Goal: Task Accomplishment & Management: Manage account settings

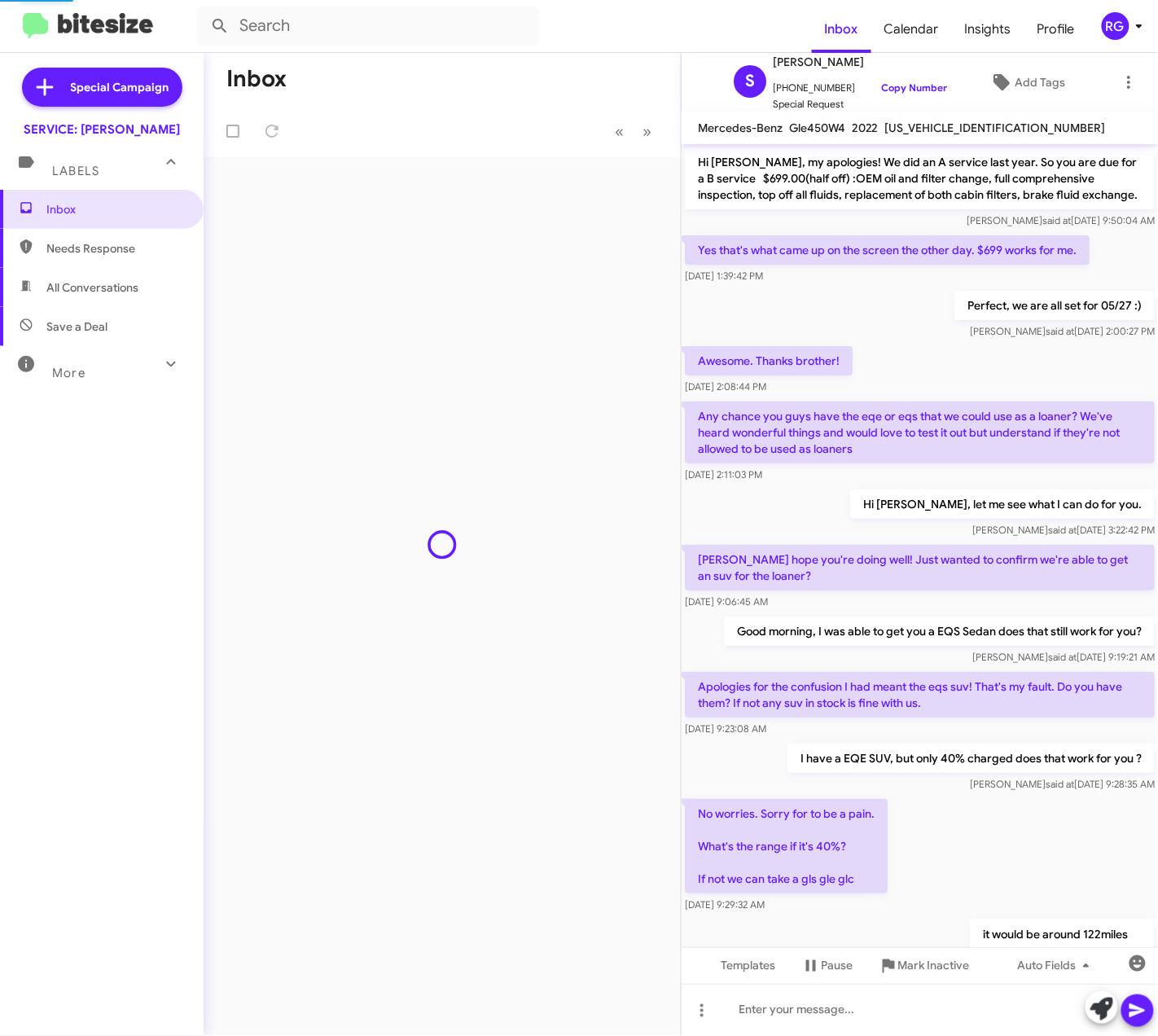
scroll to position [564, 0]
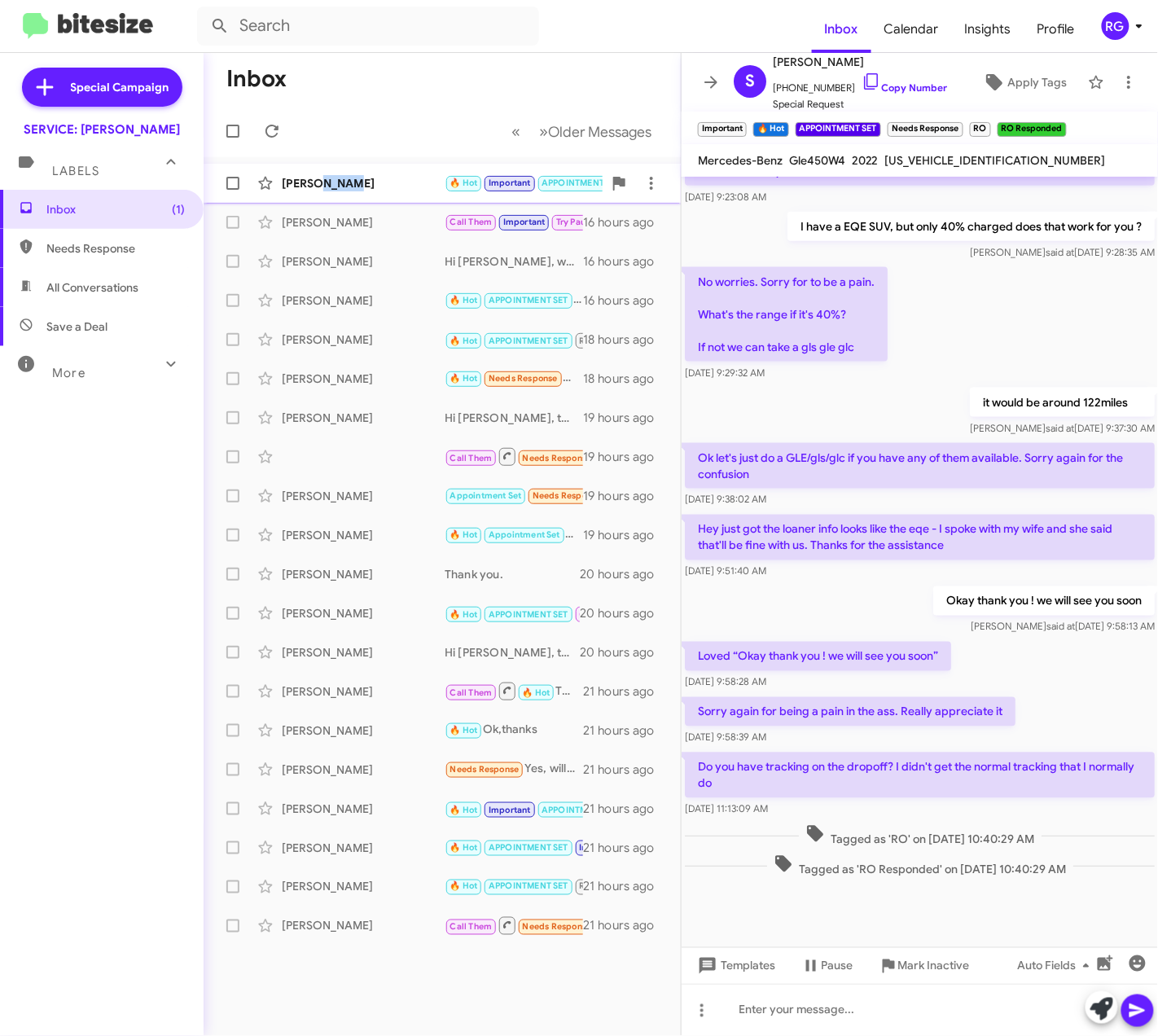
drag, startPoint x: 319, startPoint y: 184, endPoint x: 398, endPoint y: 176, distance: 79.4
click at [398, 176] on div "[PERSON_NAME]" at bounding box center [363, 183] width 163 height 16
click at [398, 179] on div "[PERSON_NAME]" at bounding box center [363, 183] width 163 height 16
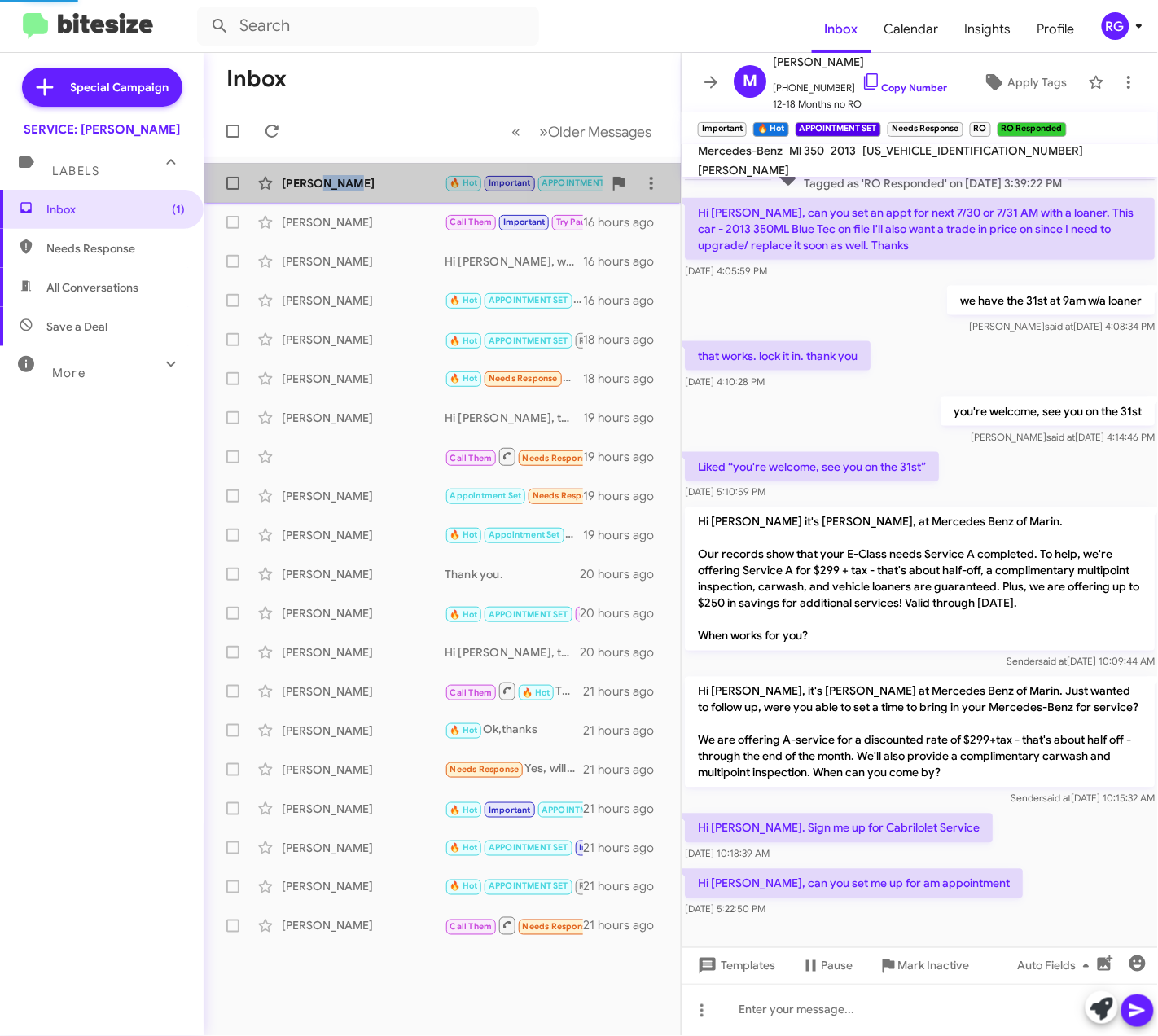
scroll to position [621, 0]
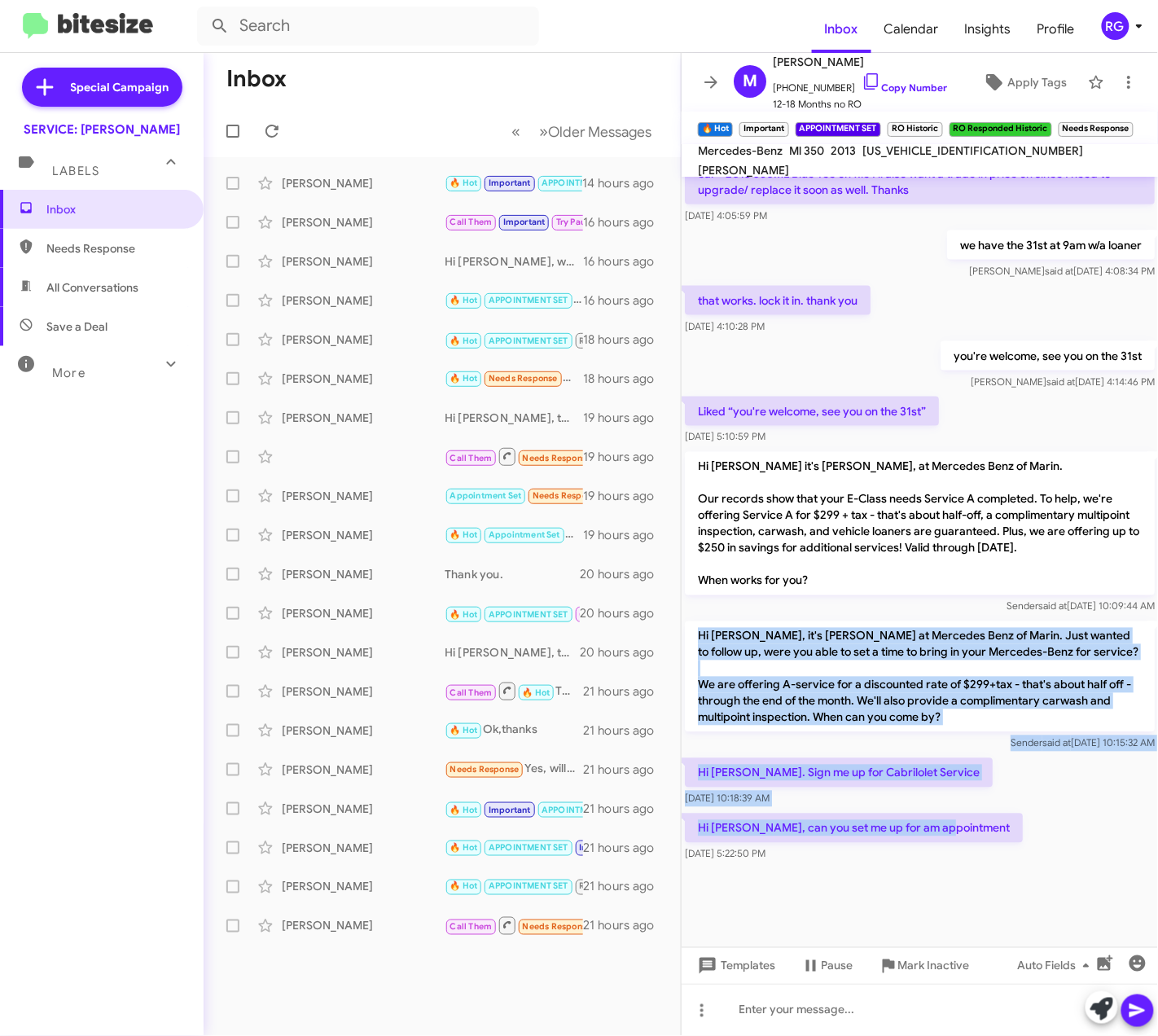
drag, startPoint x: 955, startPoint y: 823, endPoint x: 697, endPoint y: 630, distance: 322.2
click at [697, 630] on div "or after 10:30 [PERSON_NAME] said at [DATE] 4:40:30 PM 8am. [DATE] 4:44:43 PM […" at bounding box center [920, 211] width 476 height 1309
copy div "Hi [PERSON_NAME], it's [PERSON_NAME] at Mercedes Benz of Marin. Just wanted to …"
click at [908, 762] on p "Hi [PERSON_NAME]. Sign me up for Cabrilolet Service" at bounding box center [838, 772] width 308 height 29
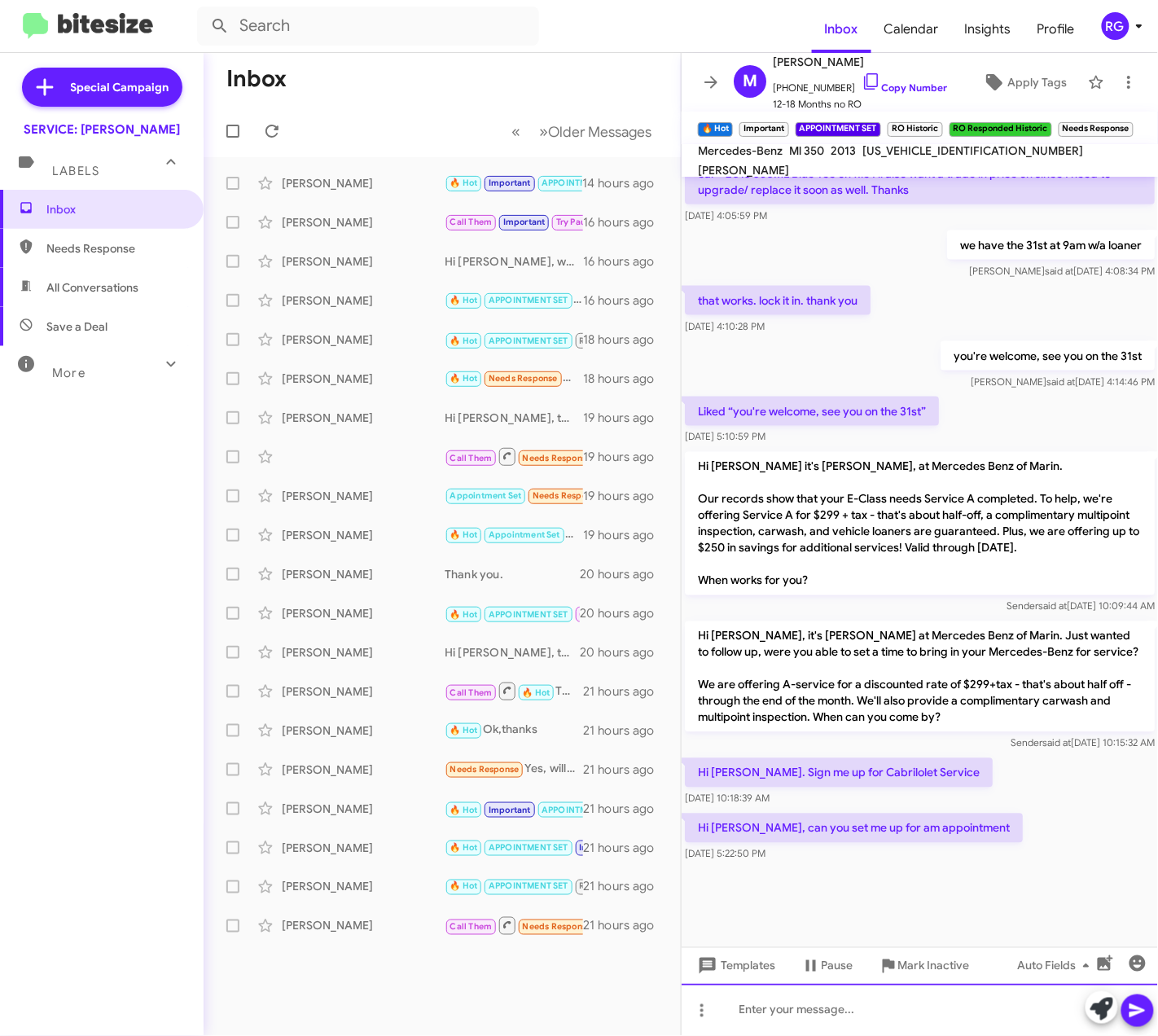
click at [910, 1002] on div at bounding box center [920, 1009] width 476 height 52
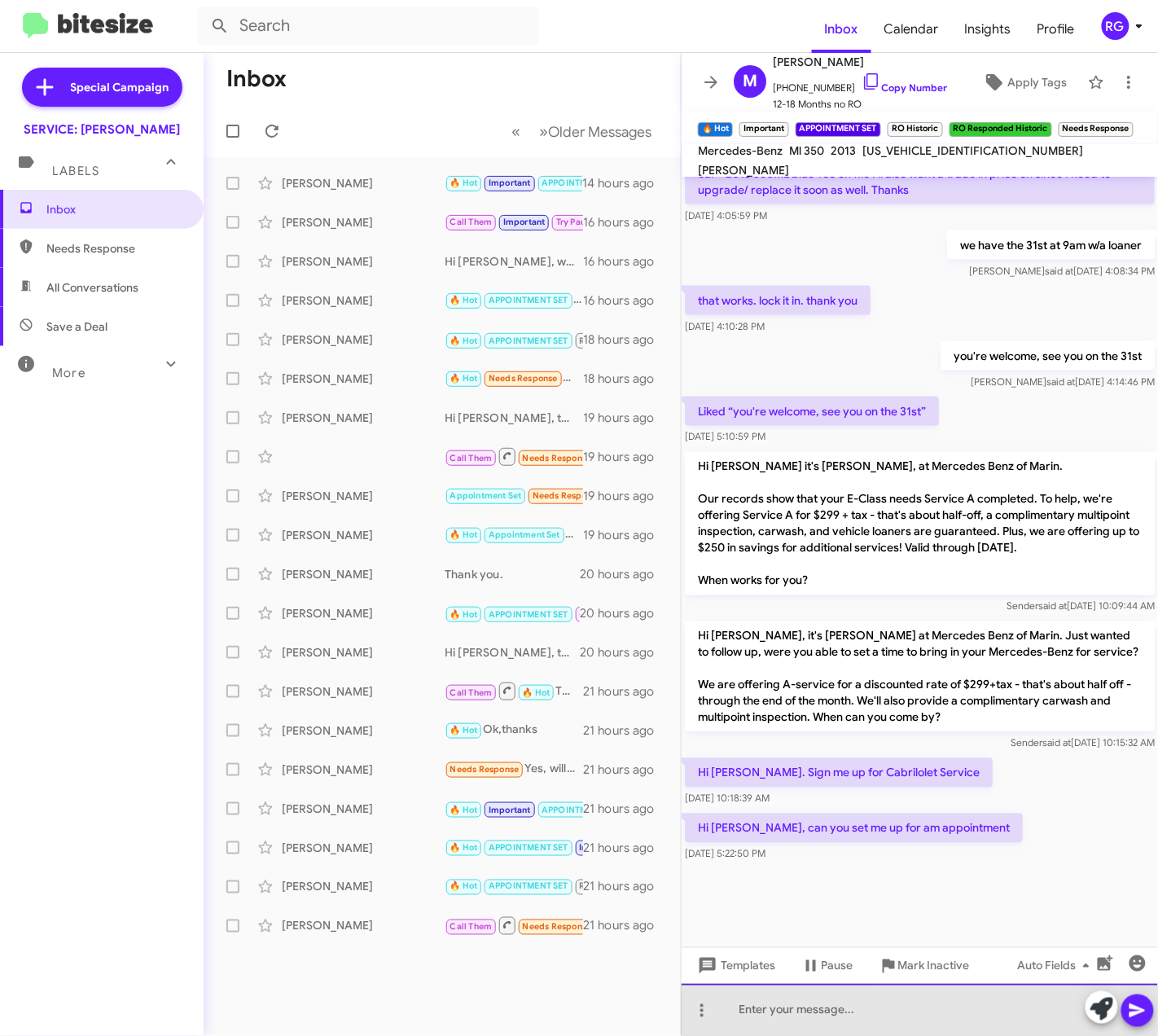
paste div
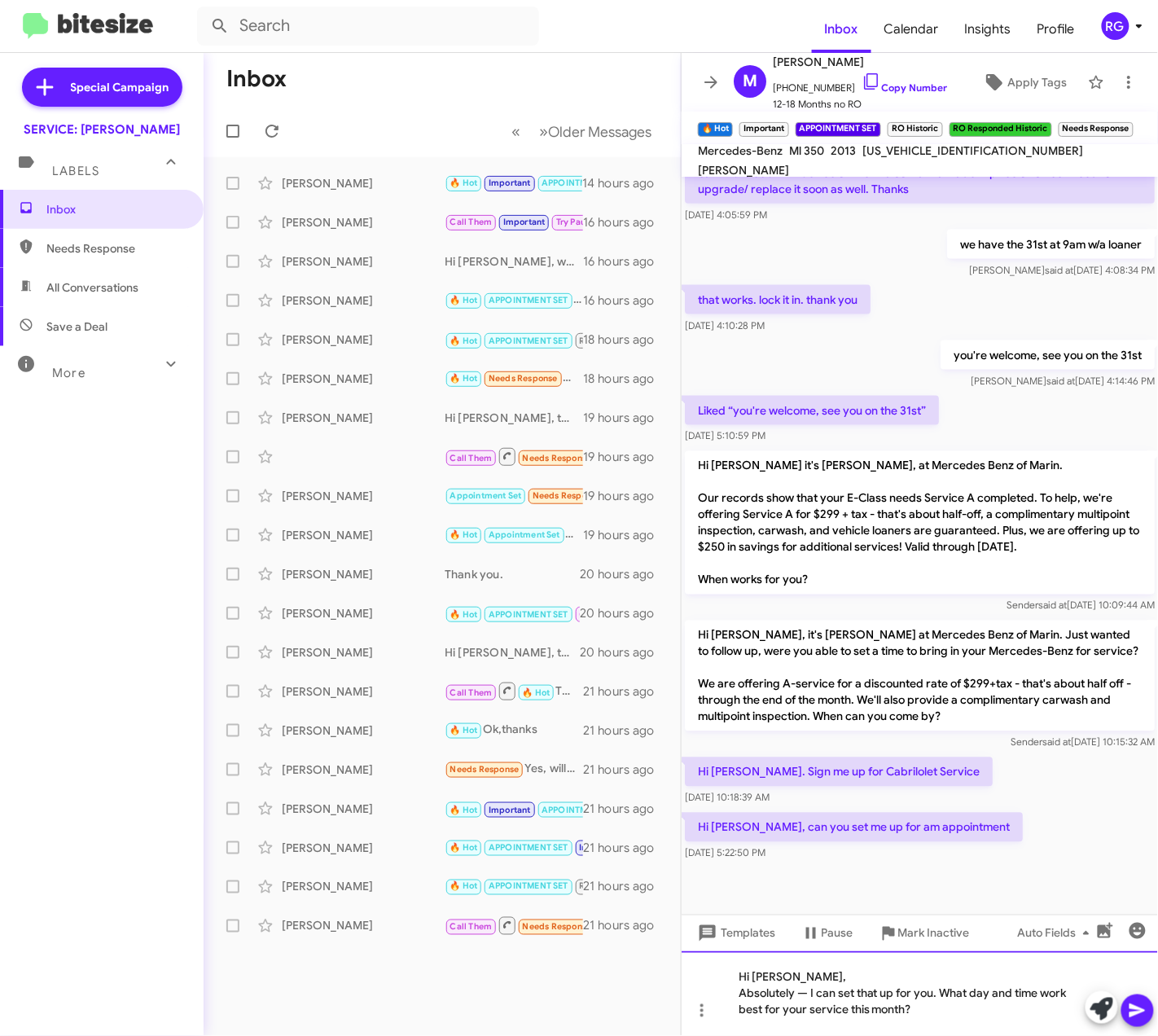
click at [811, 992] on div "Absolutely — I can set that up for you. What day and time work best for your se…" at bounding box center [911, 1001] width 346 height 33
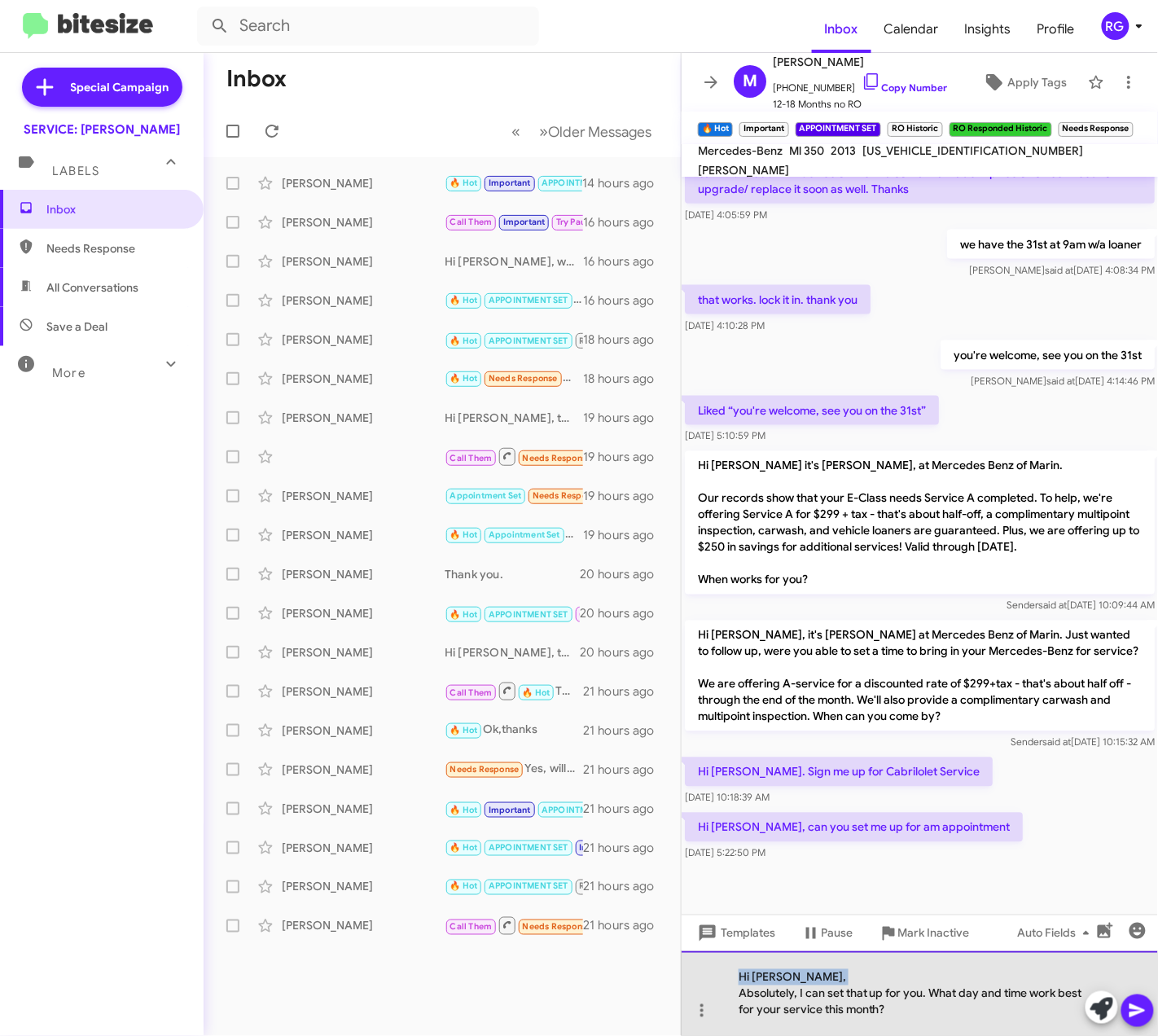
drag, startPoint x: 740, startPoint y: 993, endPoint x: 737, endPoint y: 958, distance: 35.1
click at [737, 958] on div "Hi [PERSON_NAME], Absolutely, I can set that up for you. What day and time work…" at bounding box center [920, 993] width 476 height 85
click at [784, 979] on div "Hi [PERSON_NAME], Absolutely, I can set that up for you. What day and time work…" at bounding box center [920, 993] width 476 height 85
drag, startPoint x: 751, startPoint y: 981, endPoint x: 646, endPoint y: 997, distance: 106.2
click at [678, 995] on div "Inbox « Previous » Next Older Messages [PERSON_NAME] 🔥 Hot Important APPOINTMEN…" at bounding box center [680, 544] width 955 height 983
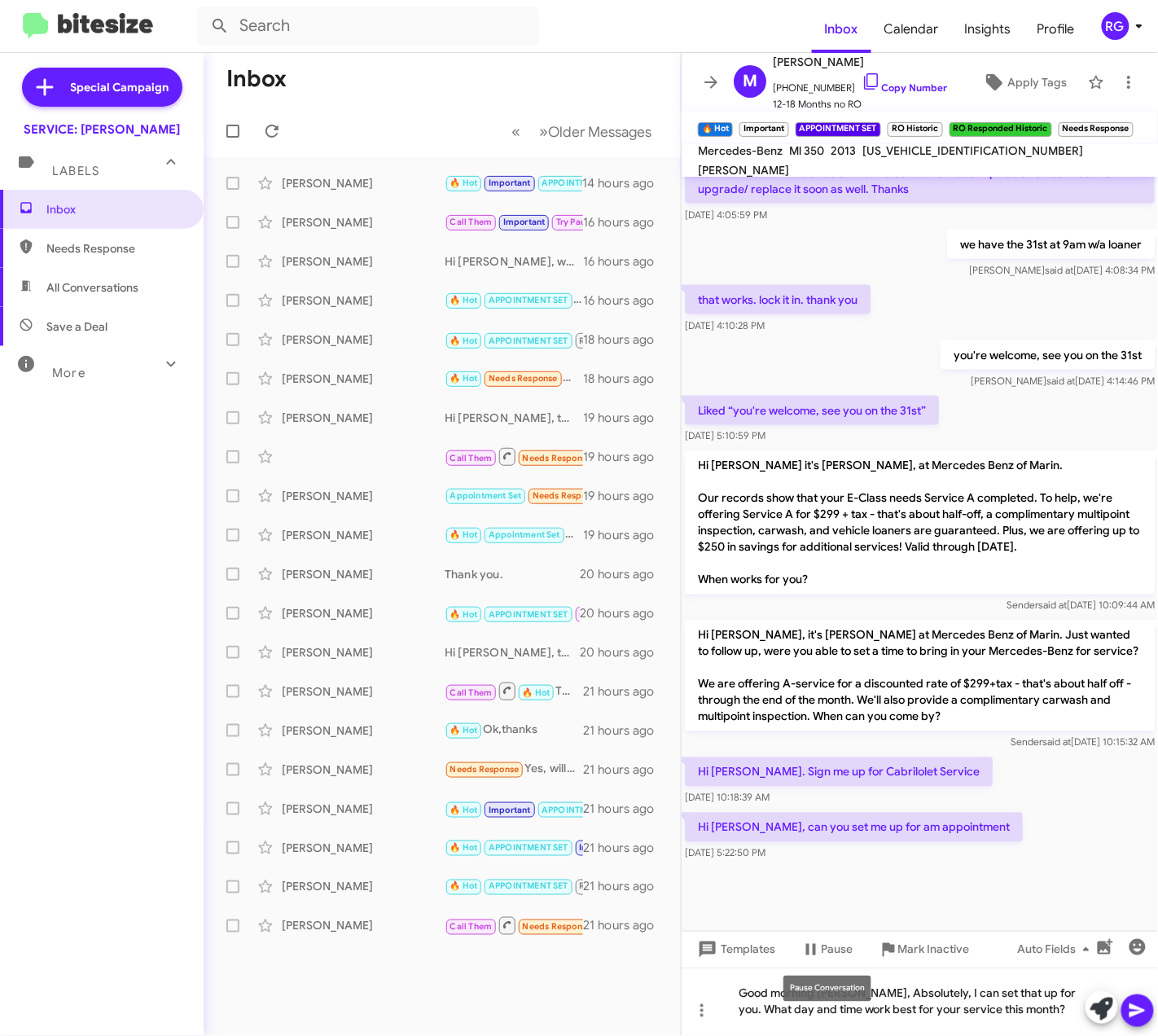
click at [802, 993] on div "Pause Conversation" at bounding box center [827, 988] width 88 height 26
click at [778, 985] on mat-tooltip-component "Pause Conversation" at bounding box center [827, 989] width 111 height 49
click at [780, 989] on mat-tooltip-component "Pause Conversation" at bounding box center [827, 989] width 111 height 49
click at [779, 994] on mat-tooltip-component "Pause Conversation" at bounding box center [827, 989] width 111 height 49
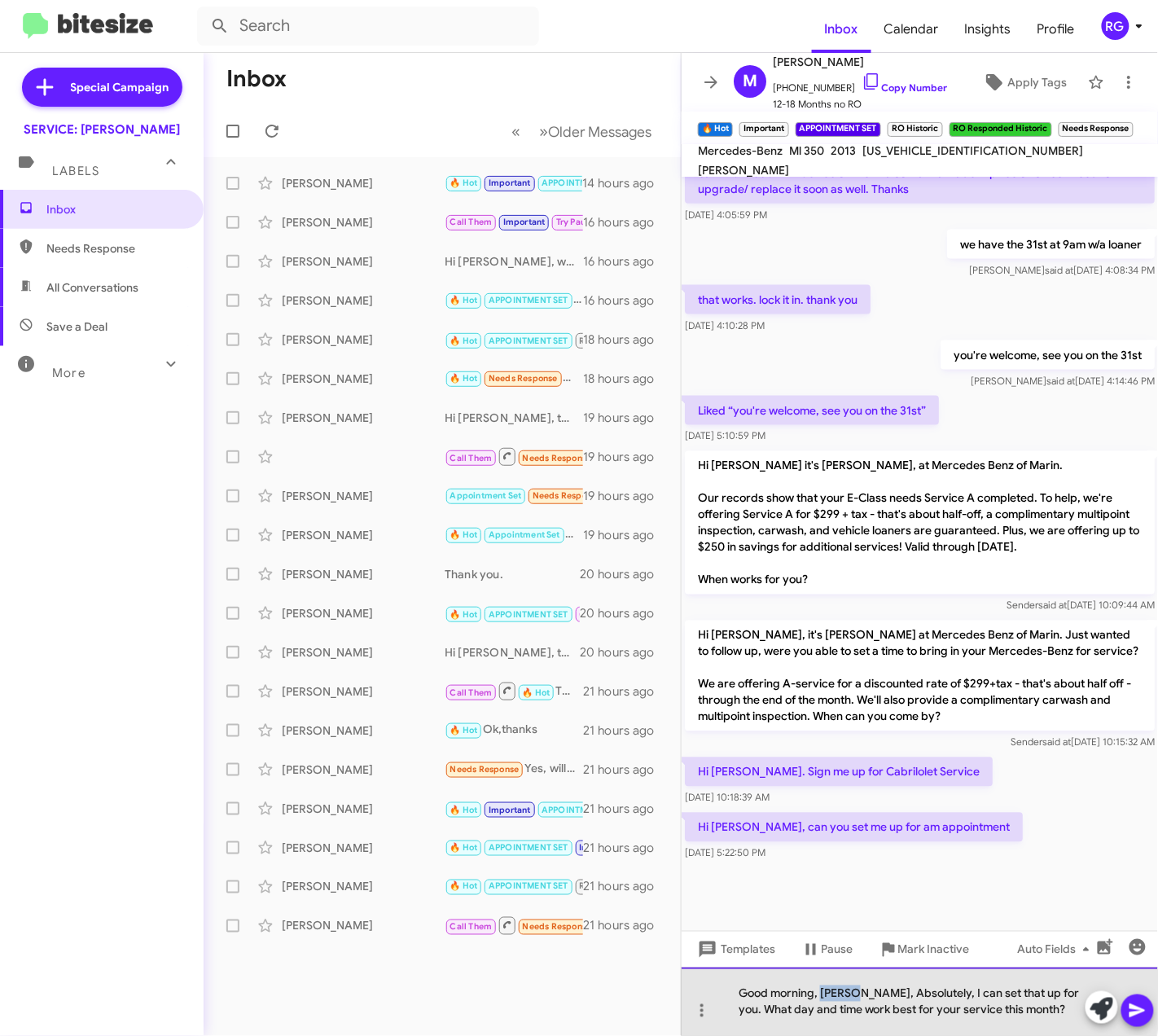
drag, startPoint x: 854, startPoint y: 994, endPoint x: 821, endPoint y: 992, distance: 33.1
click at [821, 992] on div "Good morning, [PERSON_NAME], Absolutely, I can set that up for you. What day an…" at bounding box center [920, 1001] width 476 height 69
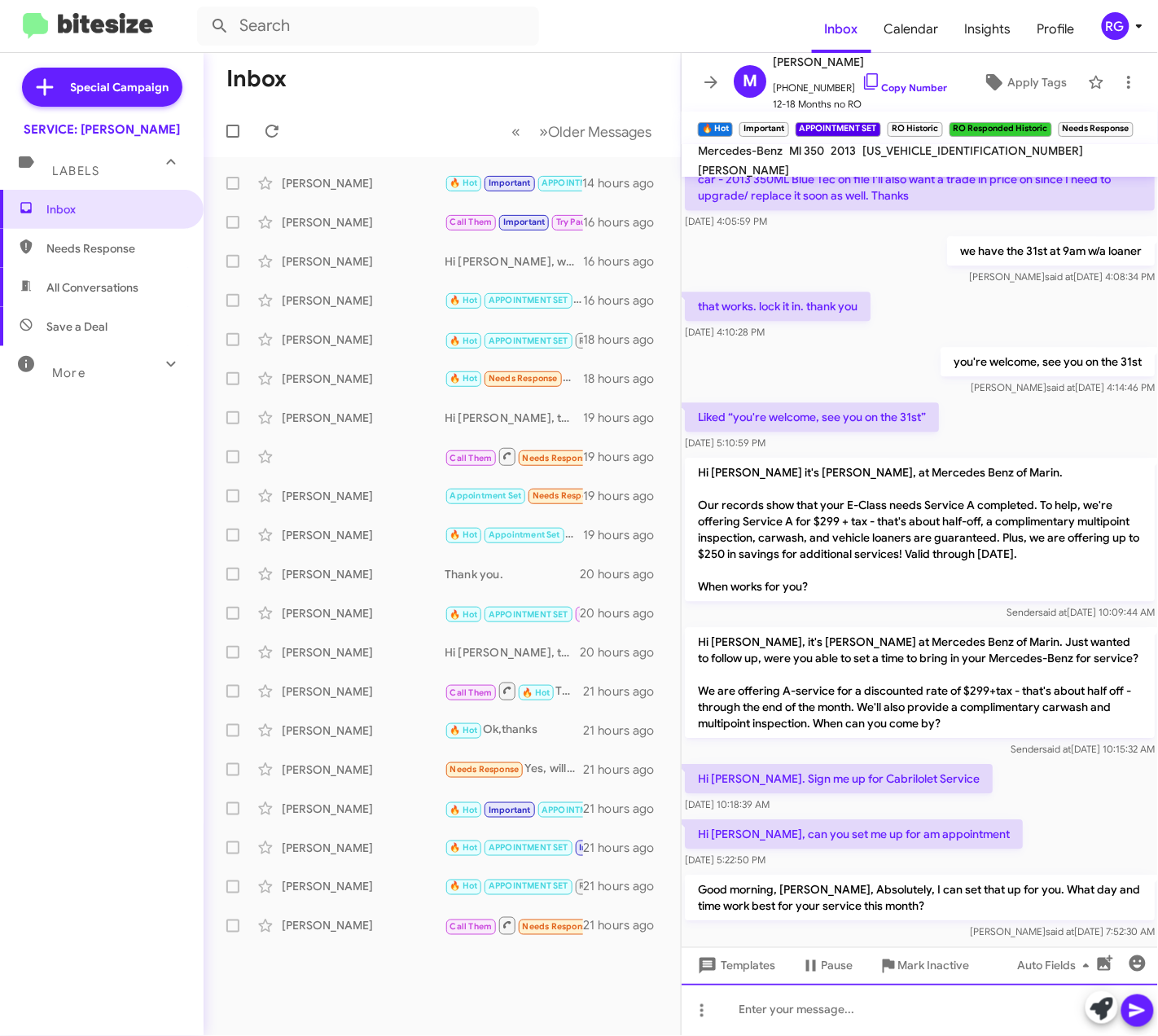
scroll to position [1141, 0]
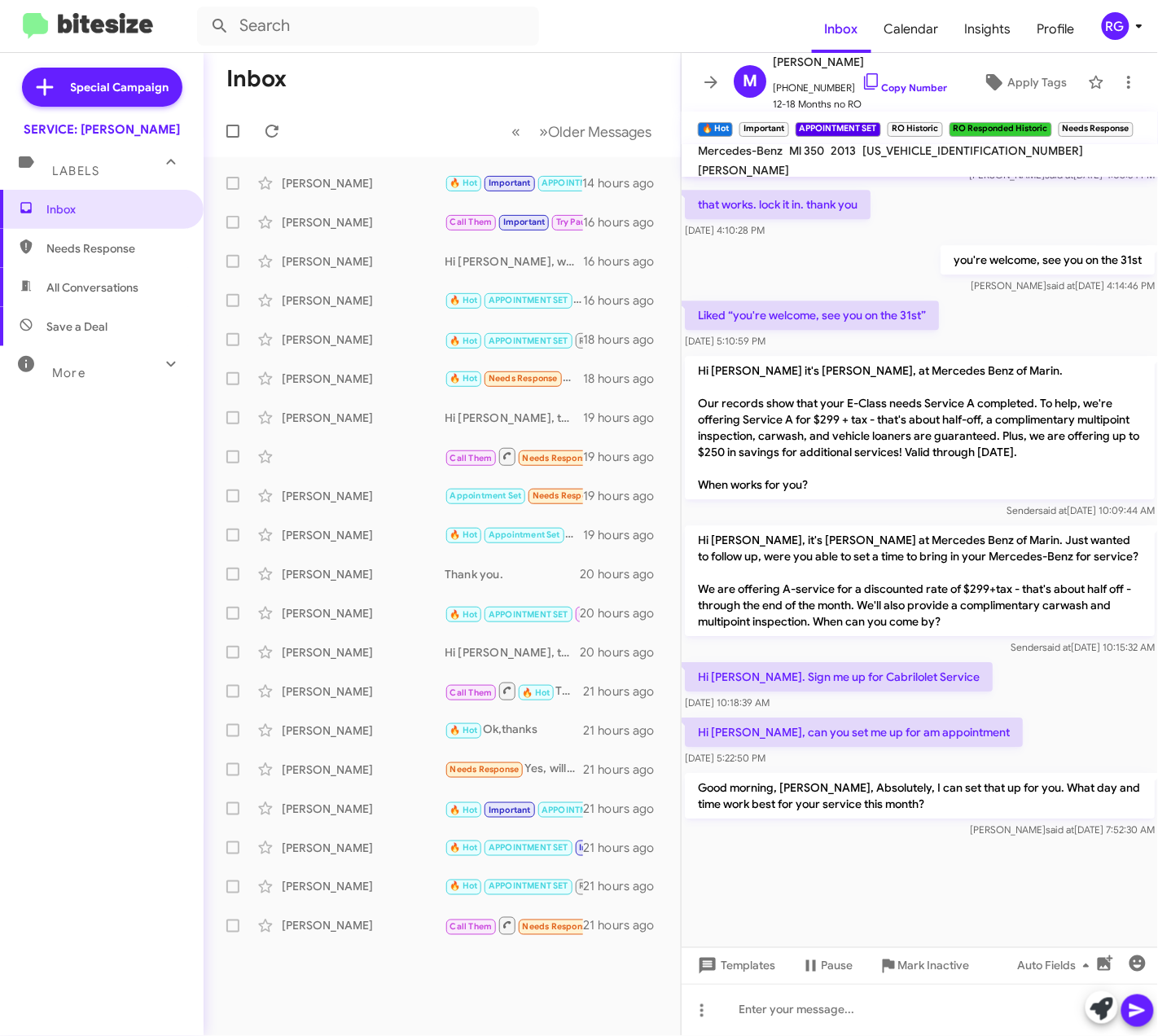
click at [916, 151] on div "[US_VEHICLE_IDENTIFICATION_NUMBER]" at bounding box center [973, 151] width 227 height 20
click at [926, 157] on span "[US_VEHICLE_IDENTIFICATION_NUMBER]" at bounding box center [973, 151] width 221 height 14
copy span "[US_VEHICLE_IDENTIFICATION_NUMBER]"
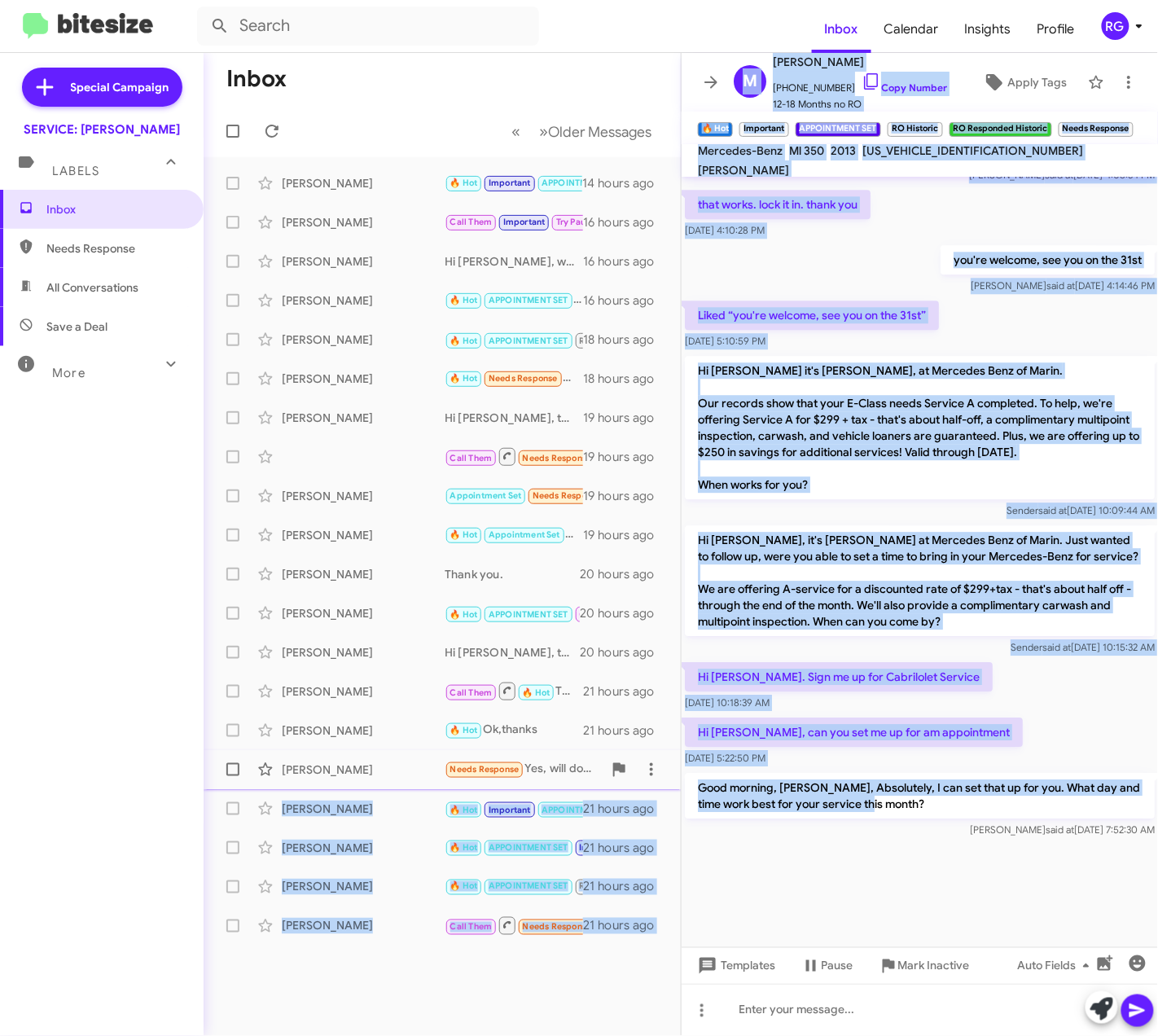
drag, startPoint x: 917, startPoint y: 802, endPoint x: 671, endPoint y: 780, distance: 247.0
click at [671, 780] on div "Inbox « Previous » Next Older Messages [PERSON_NAME] 🔥 Hot Important APPOINTMEN…" at bounding box center [680, 544] width 955 height 983
drag, startPoint x: 671, startPoint y: 780, endPoint x: 697, endPoint y: 779, distance: 26.0
click at [697, 779] on p "Good morning, [PERSON_NAME], Absolutely, I can set that up for you. What day an…" at bounding box center [919, 795] width 470 height 45
click at [699, 785] on p "Good morning, [PERSON_NAME], Absolutely, I can set that up for you. What day an…" at bounding box center [919, 795] width 470 height 45
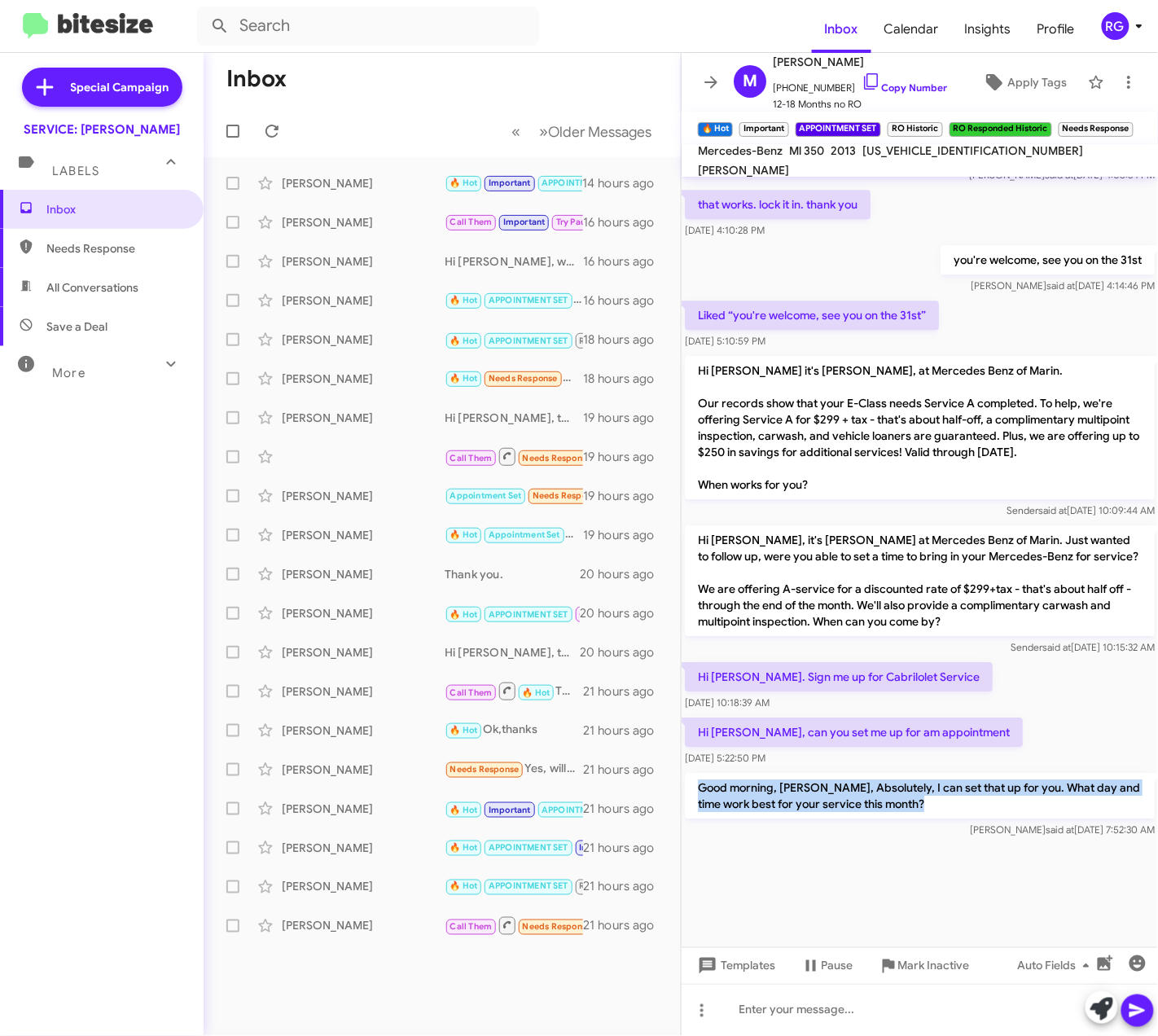
drag, startPoint x: 699, startPoint y: 785, endPoint x: 946, endPoint y: 811, distance: 248.4
click at [946, 811] on p "Good morning, [PERSON_NAME], Absolutely, I can set that up for you. What day an…" at bounding box center [919, 795] width 470 height 45
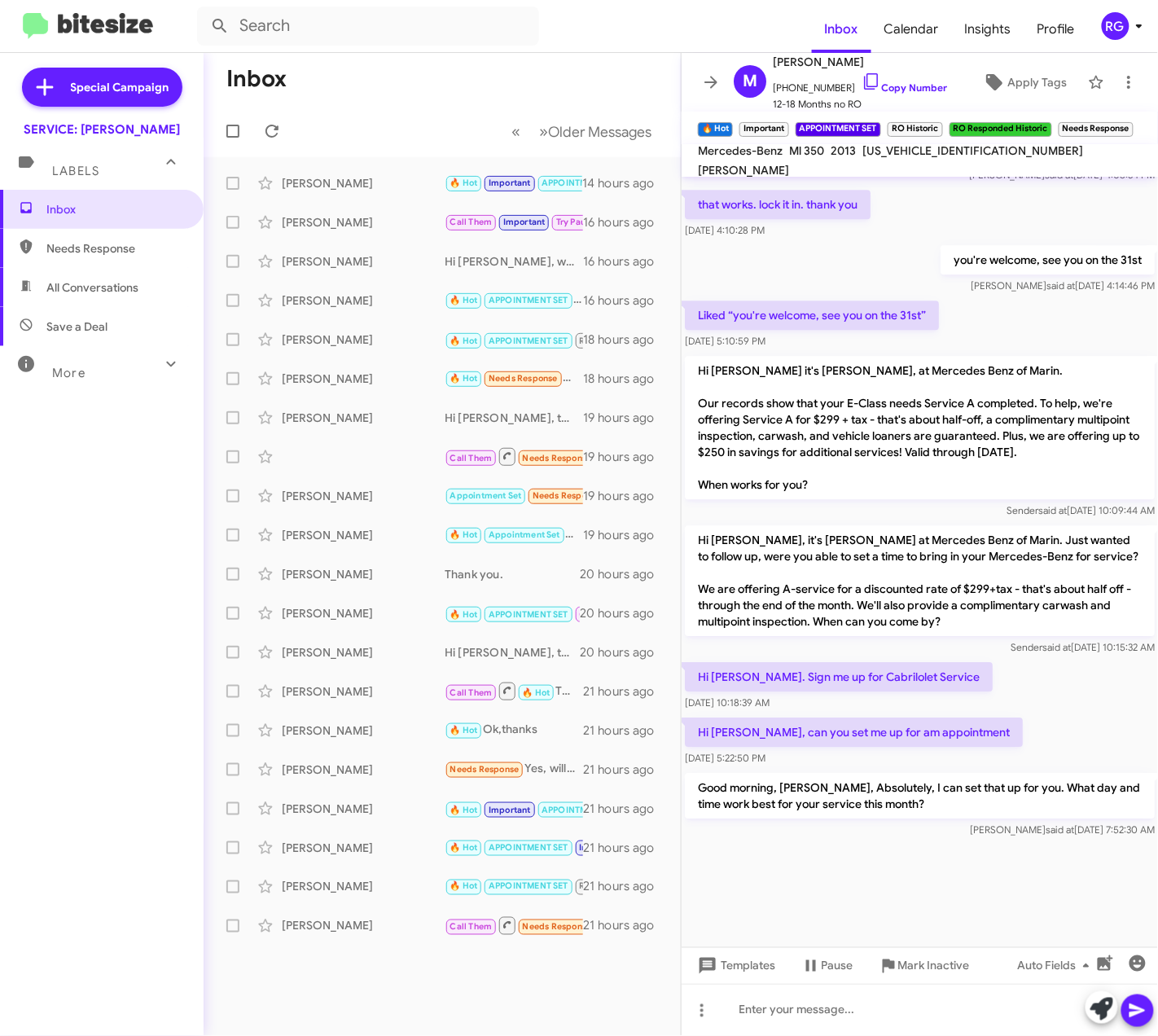
click at [945, 751] on div "[DATE] 5:22:50 PM" at bounding box center [853, 758] width 338 height 16
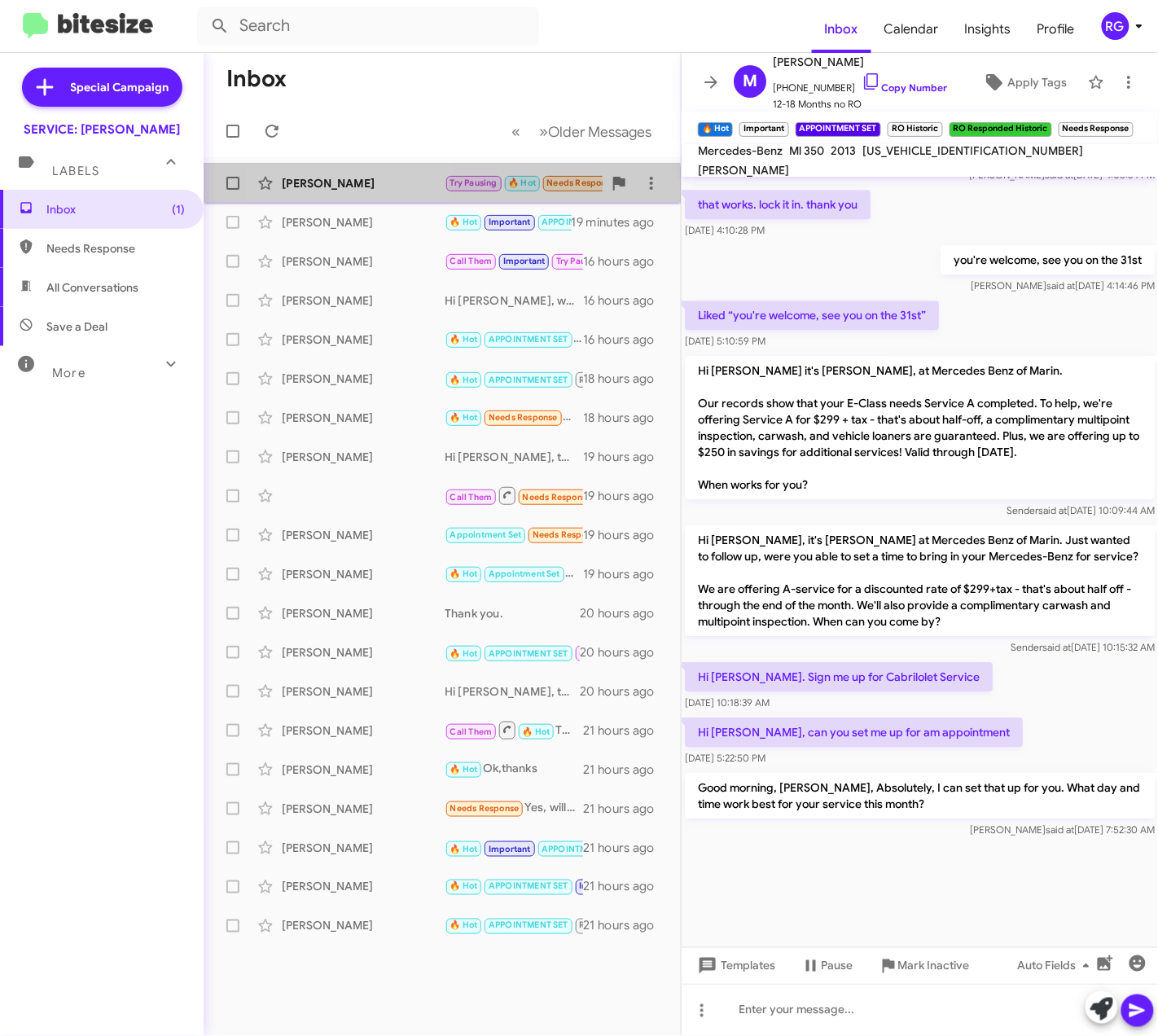
click at [360, 185] on div "[PERSON_NAME]" at bounding box center [363, 183] width 163 height 16
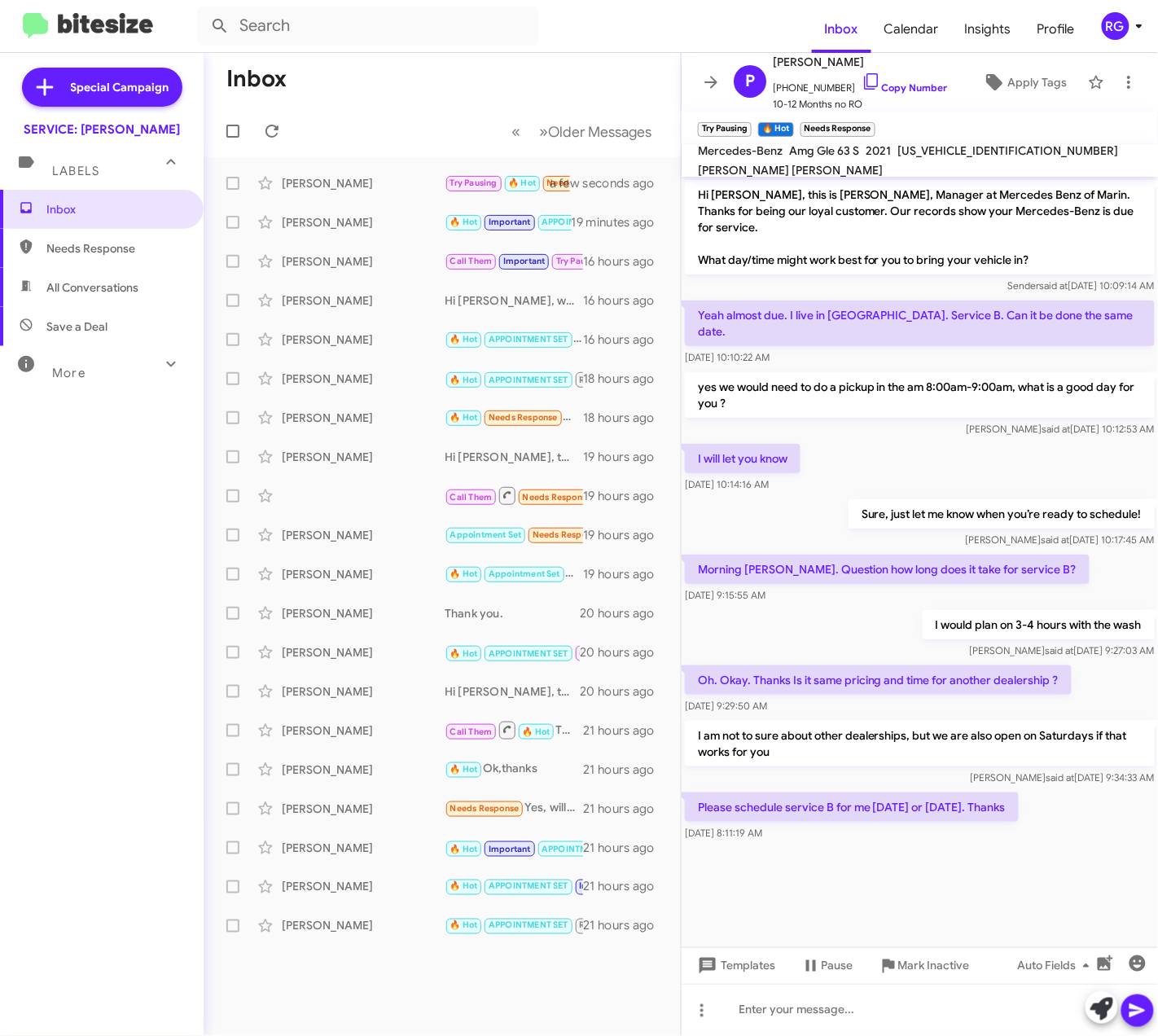
click at [899, 157] on span "[US_VEHICLE_IDENTIFICATION_NUMBER]" at bounding box center [1008, 151] width 221 height 14
click at [898, 158] on span "[US_VEHICLE_IDENTIFICATION_NUMBER]" at bounding box center [1008, 151] width 221 height 14
copy span "[US_VEHICLE_IDENTIFICATION_NUMBER]"
click at [1099, 1004] on icon at bounding box center [1102, 1009] width 23 height 23
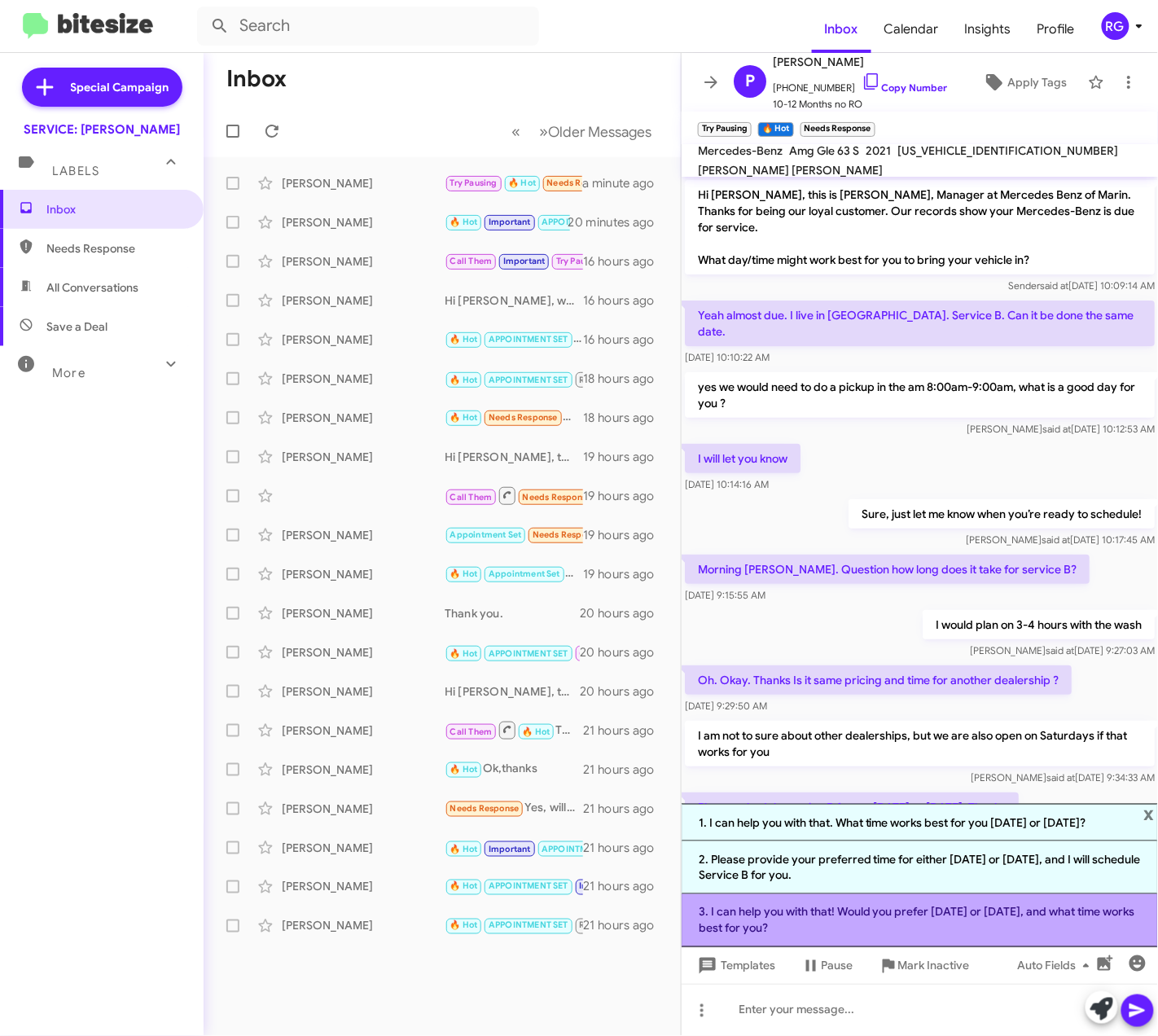
click at [835, 932] on li "3. I can help you with that! Would you prefer [DATE] or [DATE], and what time w…" at bounding box center [920, 920] width 476 height 53
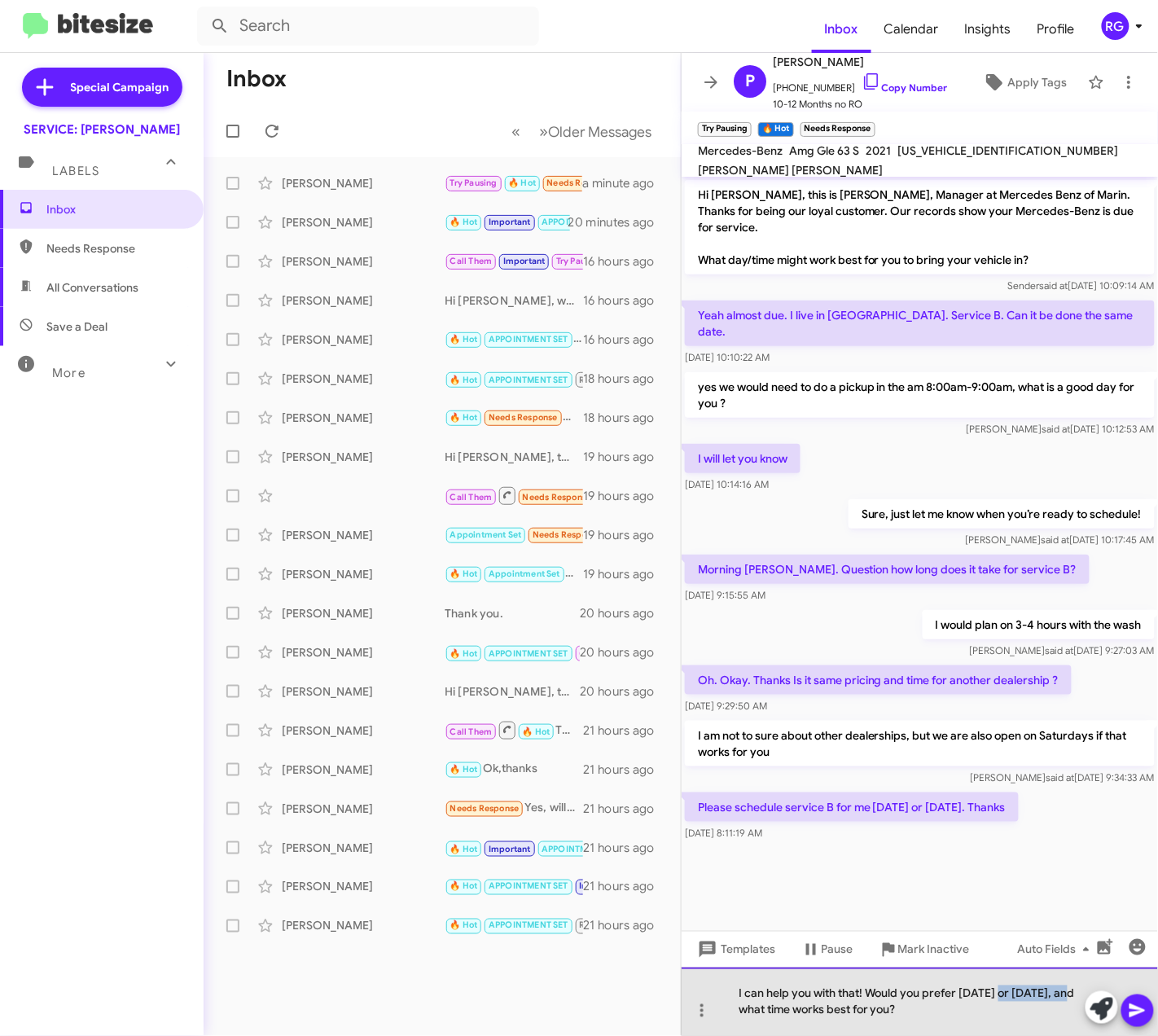
drag, startPoint x: 1001, startPoint y: 987, endPoint x: 1080, endPoint y: 995, distance: 79.4
click at [1080, 995] on div "I can help you with that! Would you prefer [DATE] or [DATE], and what time work…" at bounding box center [920, 1001] width 476 height 69
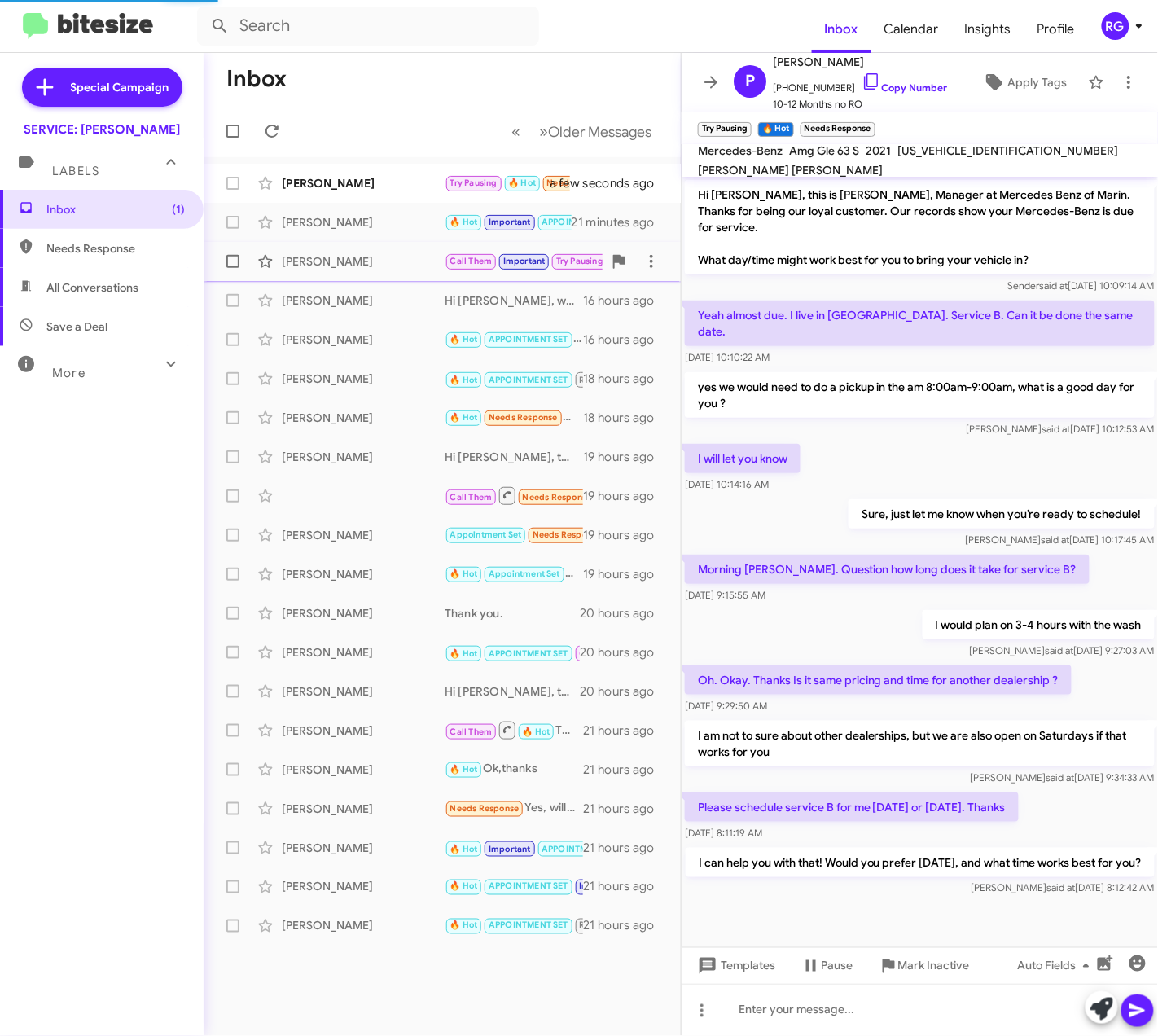
scroll to position [57, 0]
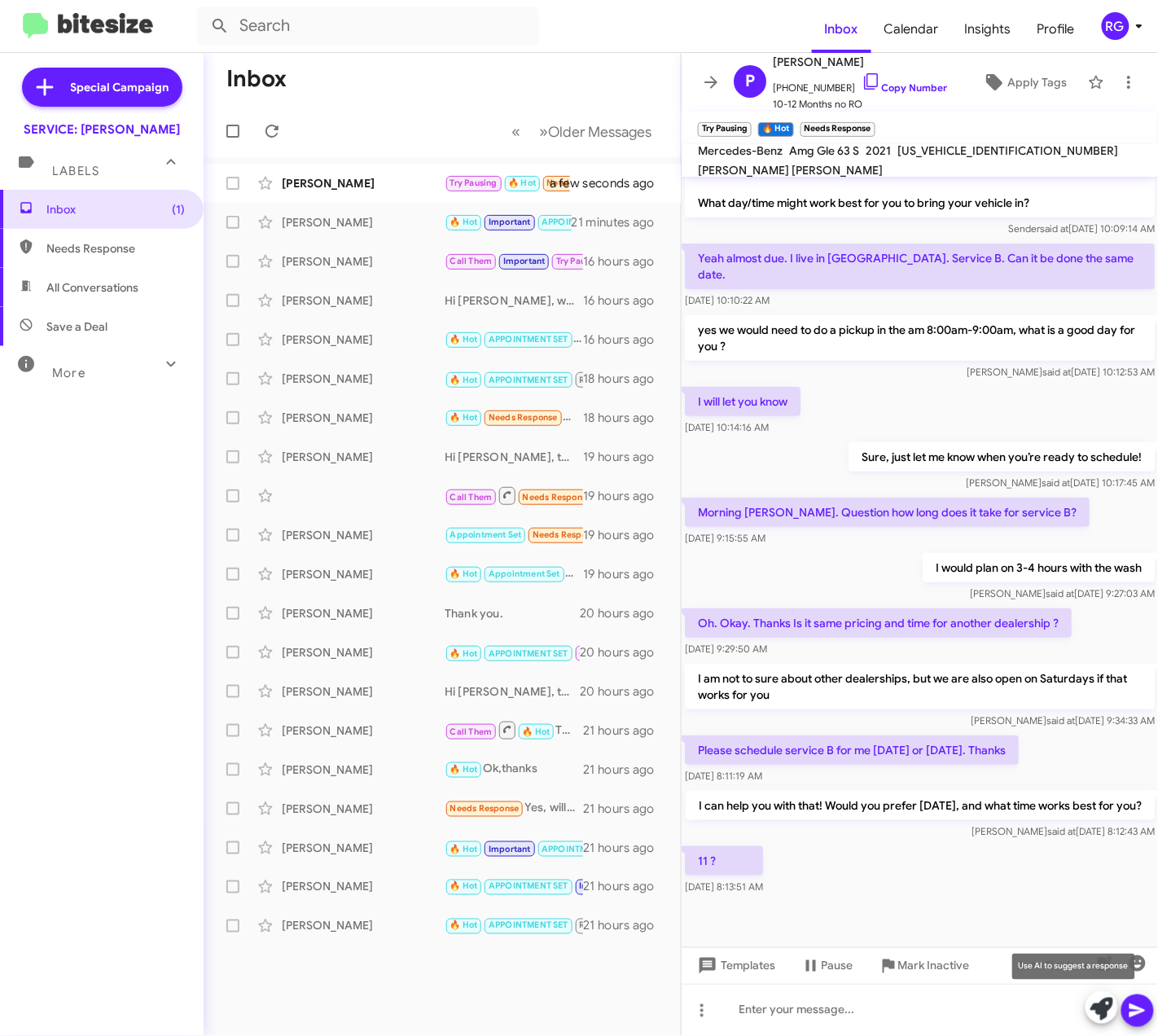
drag, startPoint x: 1095, startPoint y: 1007, endPoint x: 1086, endPoint y: 1007, distance: 9.0
click at [1095, 1004] on icon at bounding box center [1102, 1009] width 23 height 23
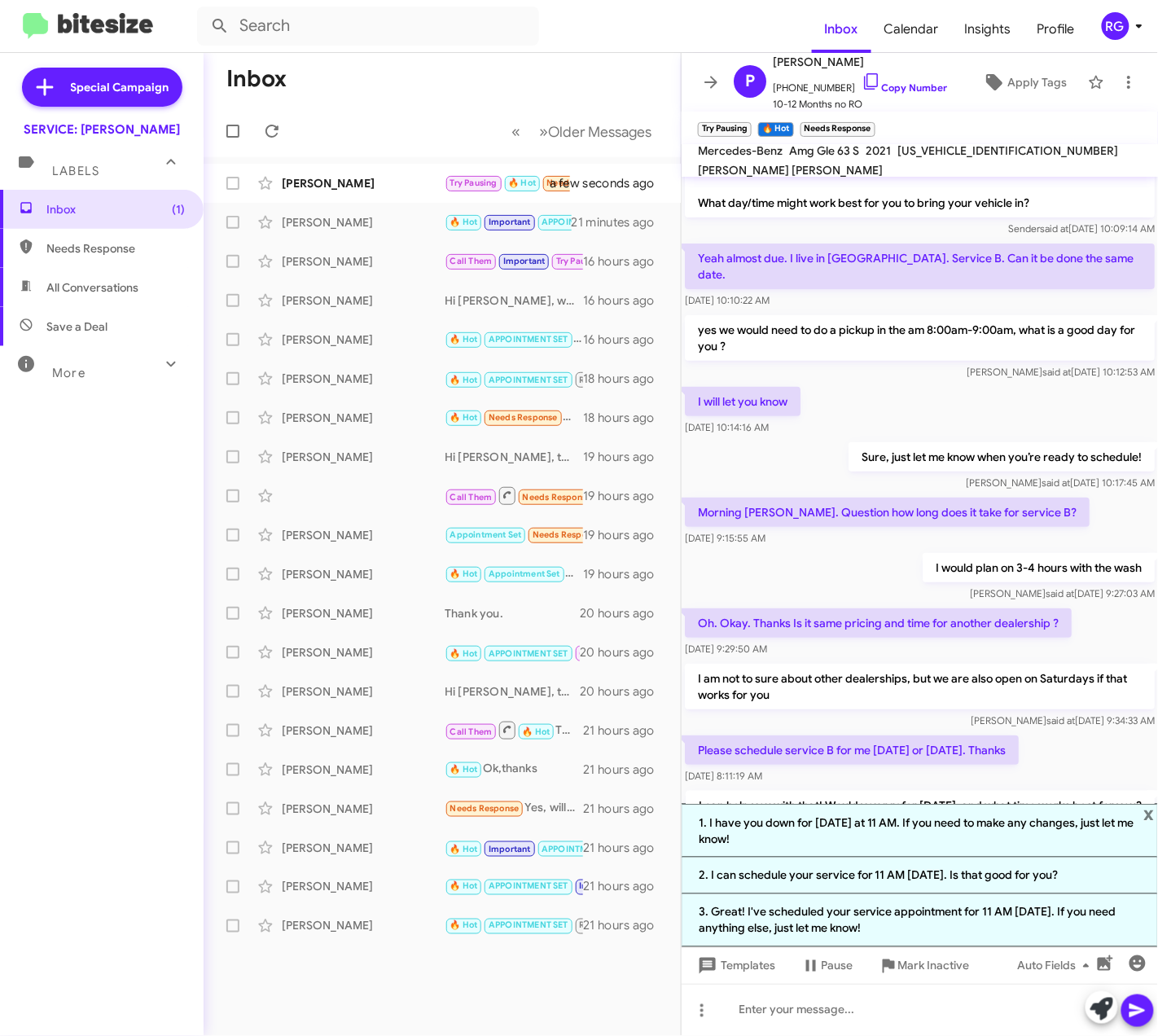
drag, startPoint x: 1018, startPoint y: 932, endPoint x: 1028, endPoint y: 933, distance: 10.0
click at [1018, 930] on li "3. Great! I've scheduled your service appointment for 11 AM [DATE]. If you need…" at bounding box center [920, 920] width 476 height 53
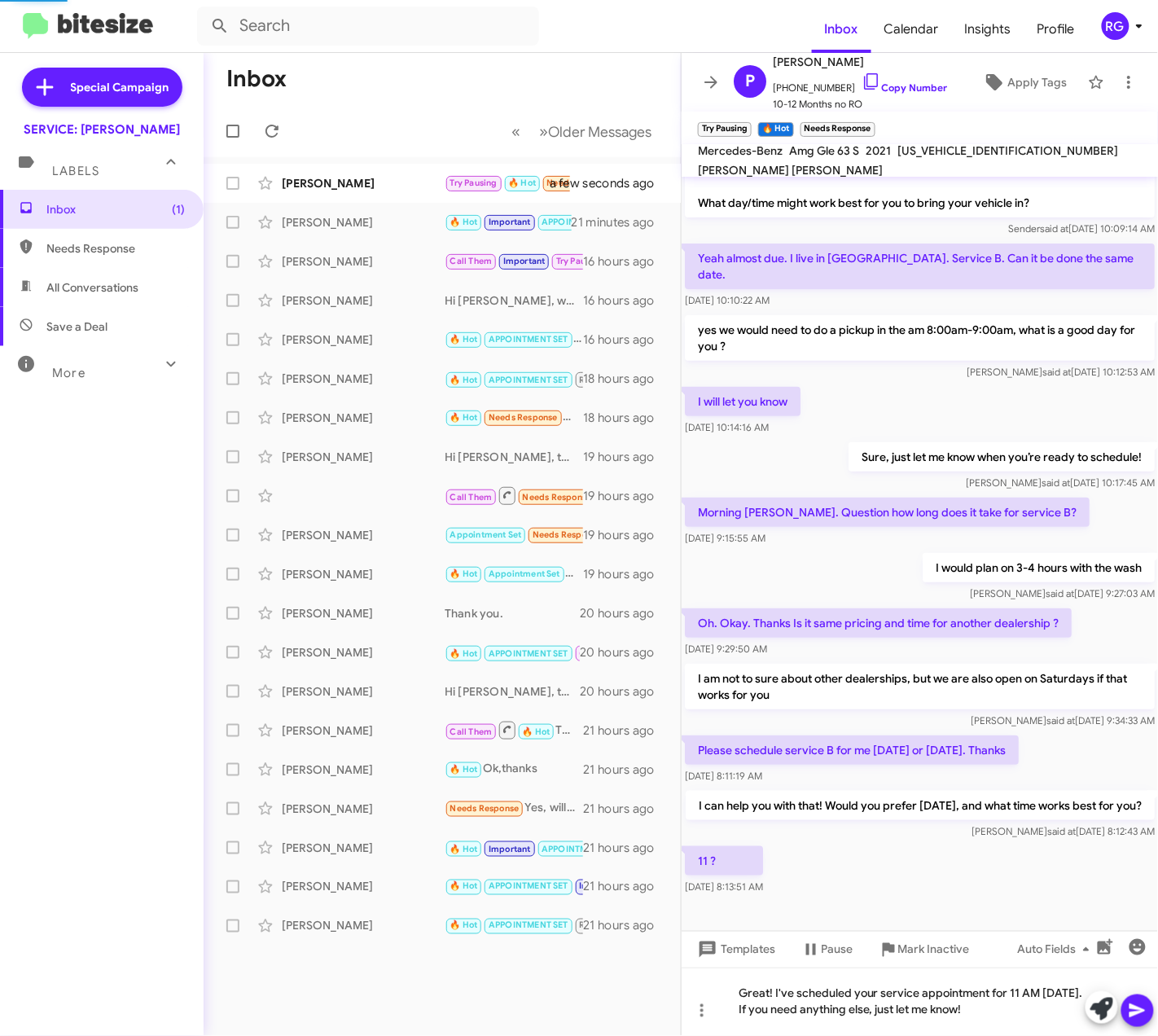
click at [1147, 1004] on icon at bounding box center [1137, 1011] width 20 height 20
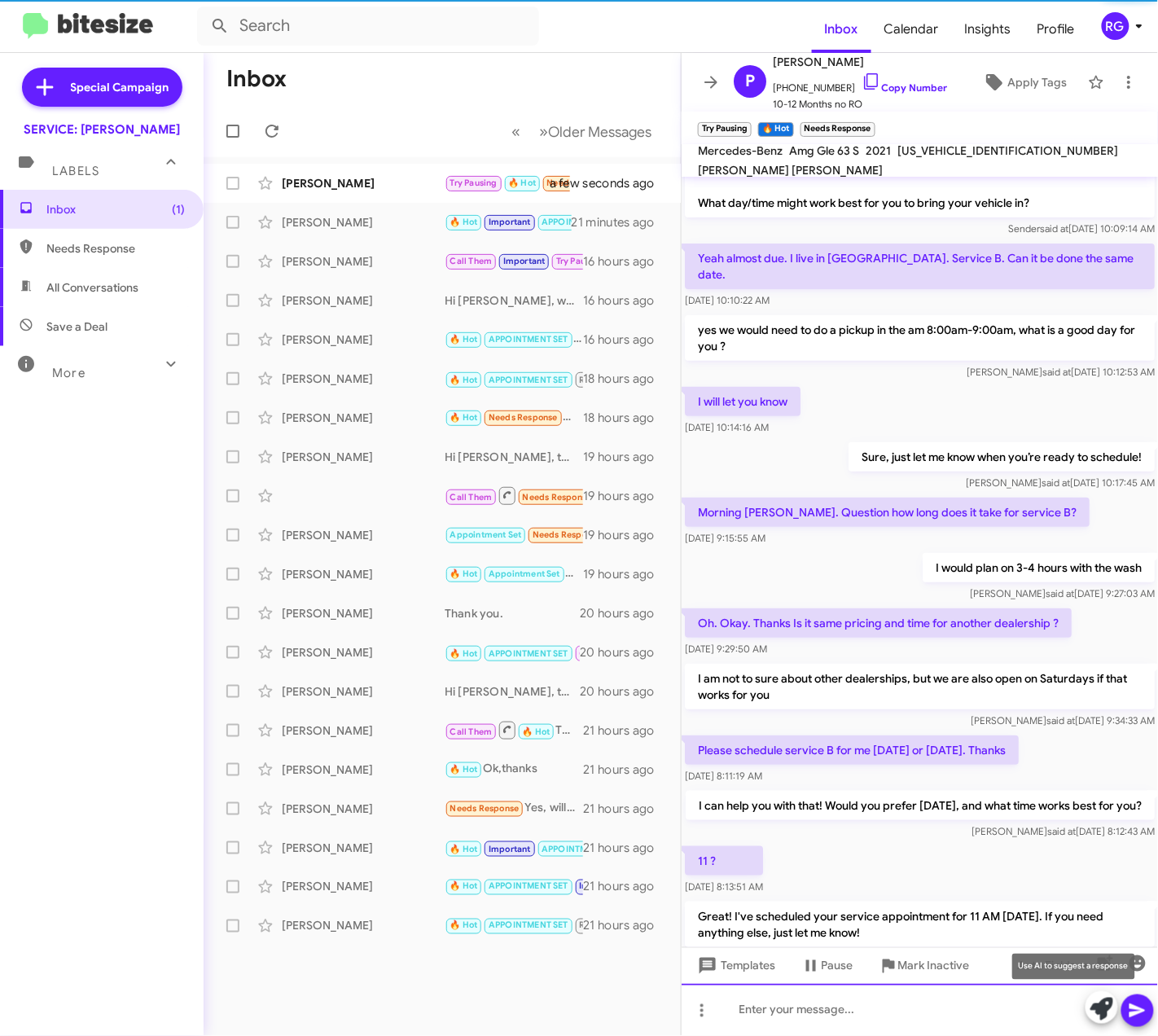
scroll to position [132, 0]
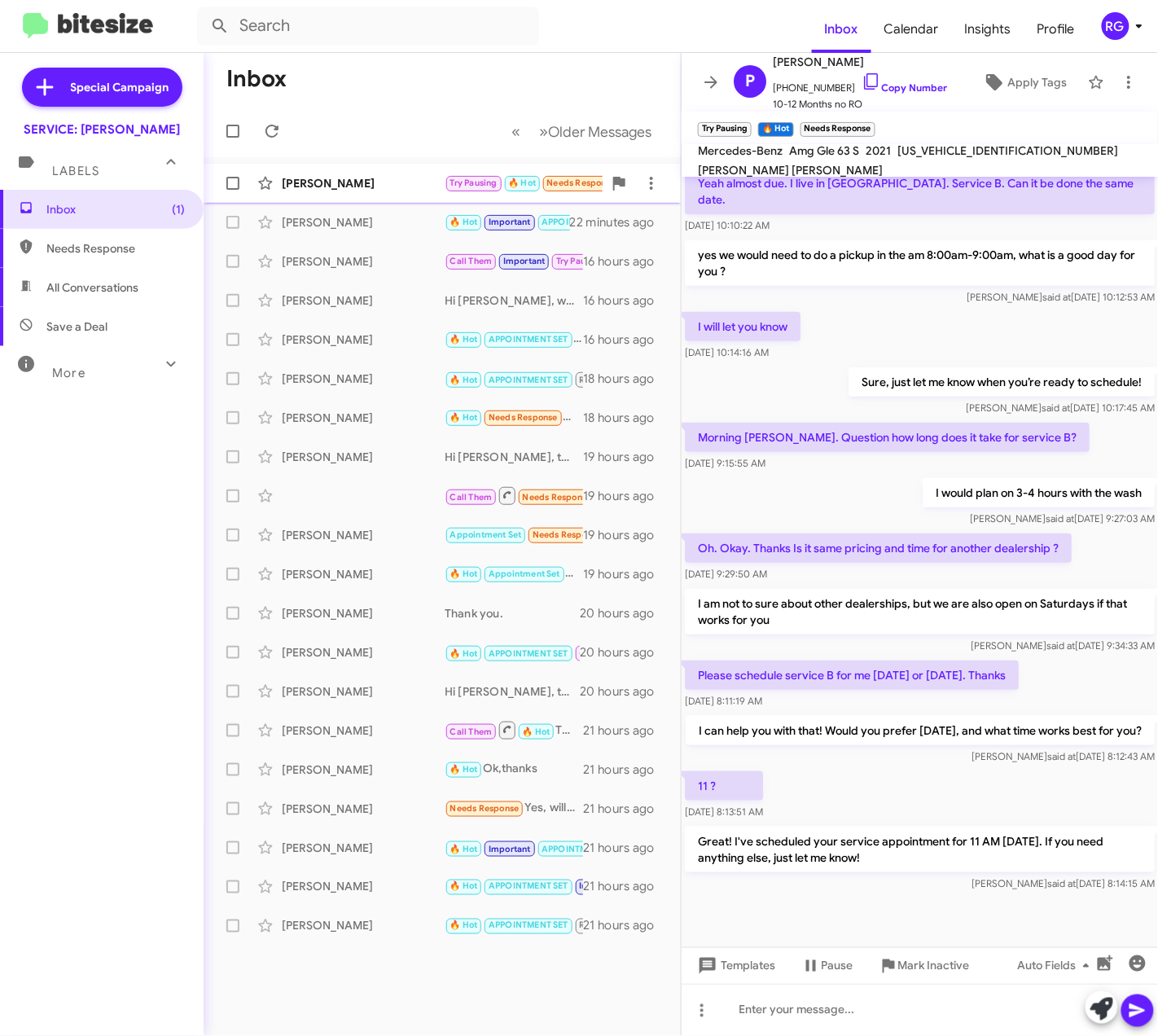
click at [456, 193] on div "[PERSON_NAME] Try Pausing 🔥 Hot Needs Response 11 ? a minute ago" at bounding box center [442, 183] width 451 height 33
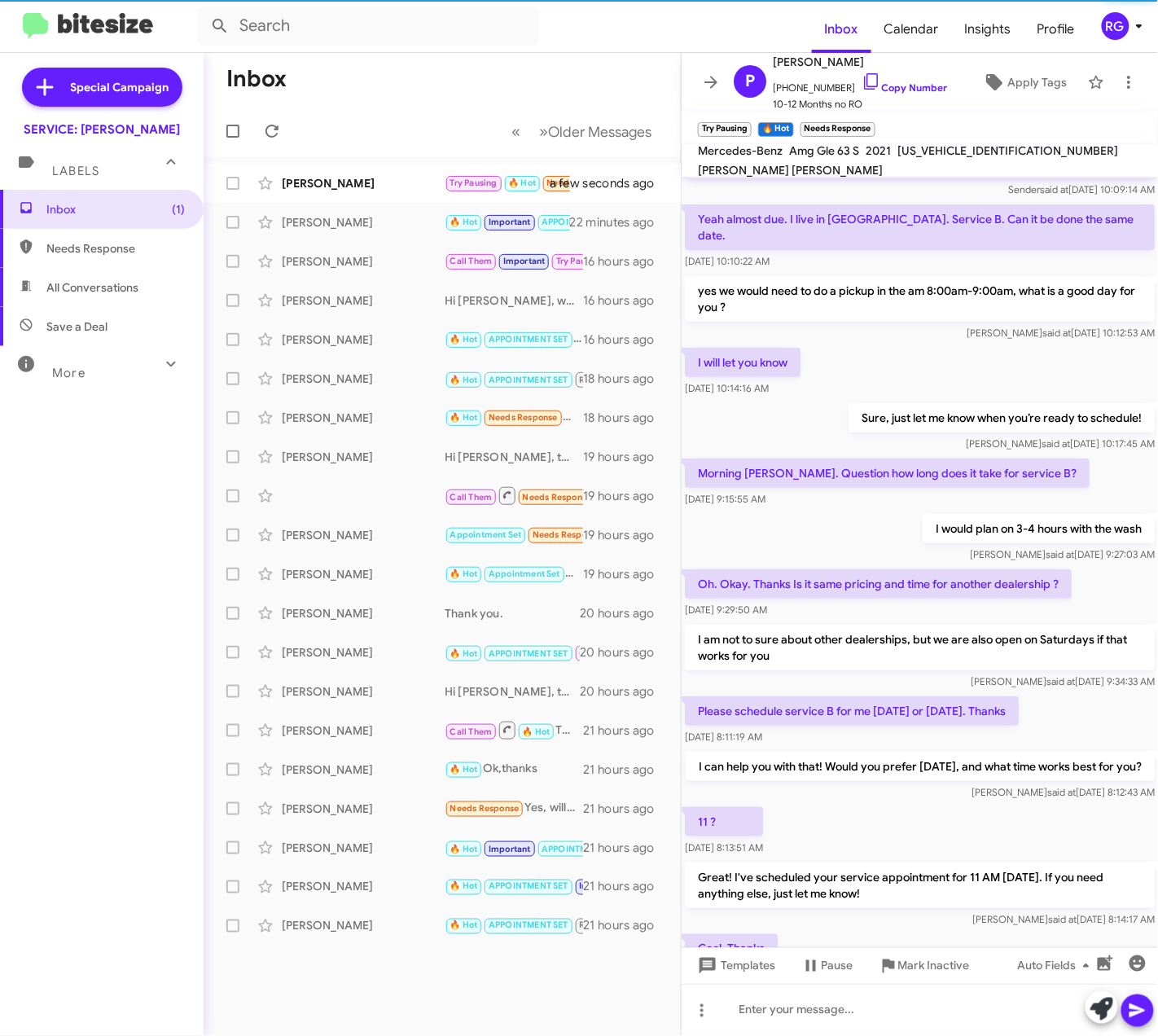
scroll to position [193, 0]
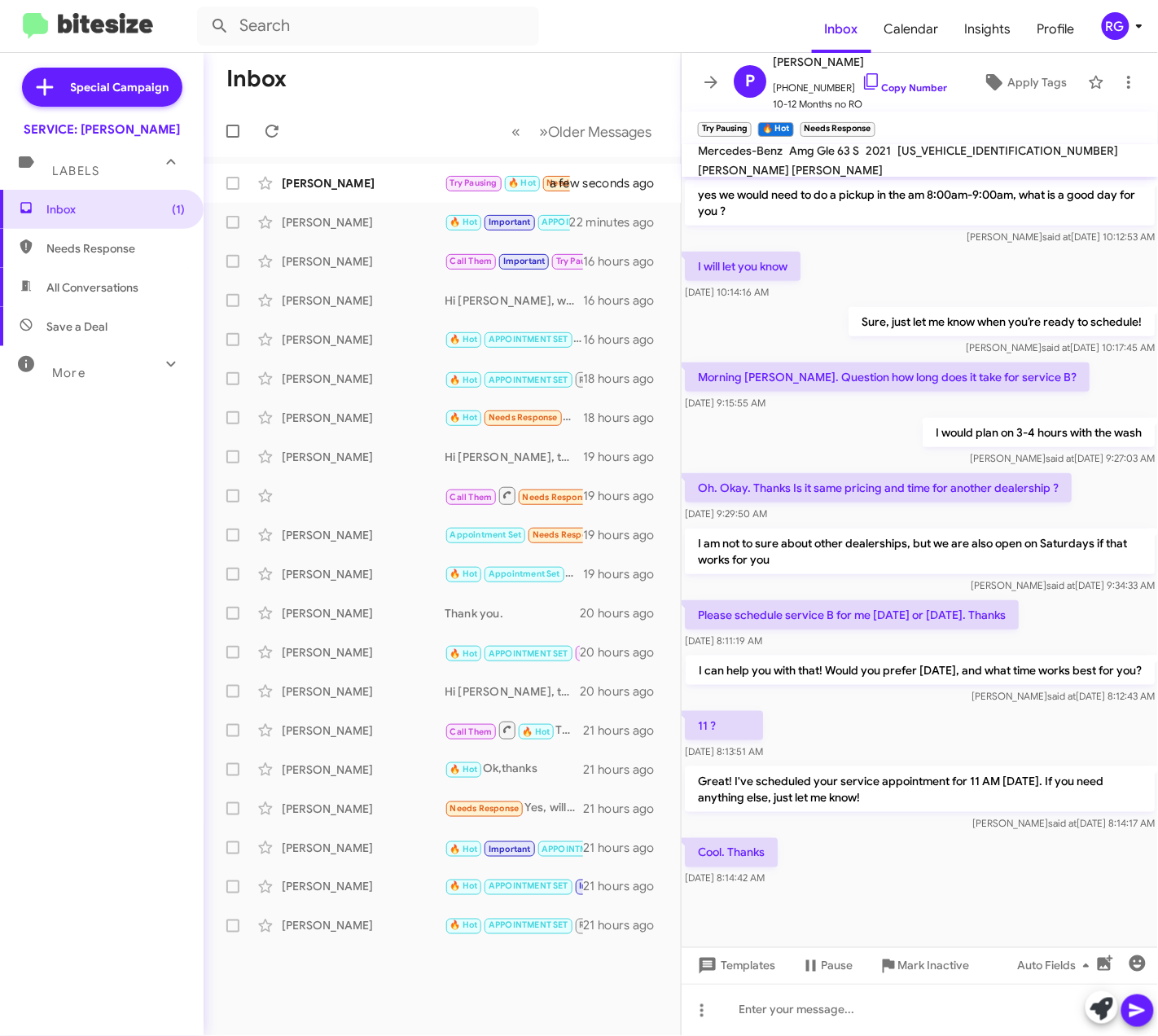
click at [789, 415] on div "I would plan on 3-4 hours with the wash [PERSON_NAME] said at [DATE] 9:27:03 AM" at bounding box center [920, 442] width 476 height 55
click at [466, 184] on span "Try Pausing" at bounding box center [473, 183] width 47 height 11
click at [822, 597] on div "Please schedule service B for me [DATE] or [DATE]. Thanks [DATE] 8:11:19 AM" at bounding box center [920, 625] width 476 height 55
click at [1036, 92] on span "Apply Tags" at bounding box center [1037, 82] width 60 height 29
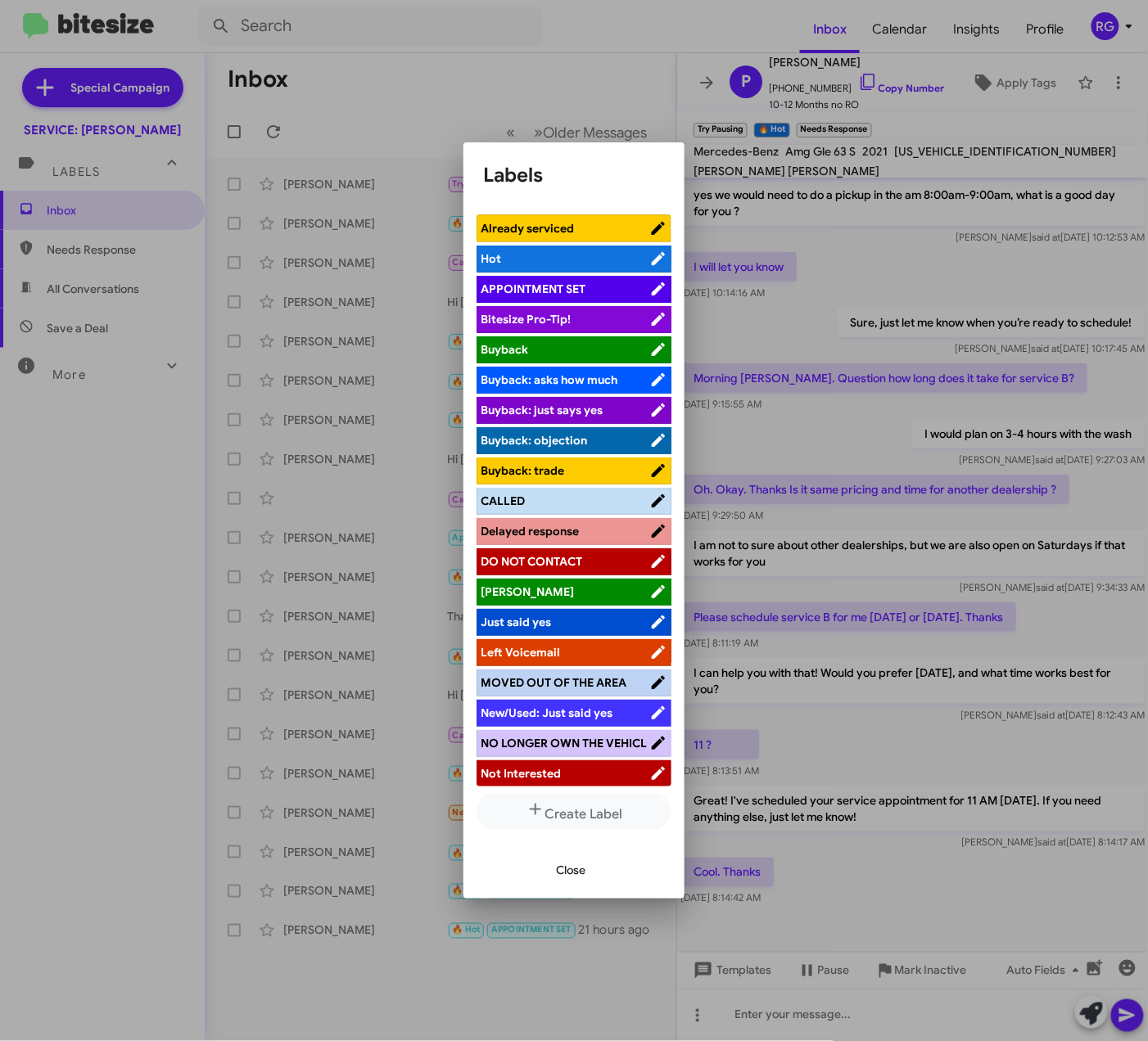
click at [576, 286] on span "APPOINTMENT SET" at bounding box center [532, 288] width 105 height 14
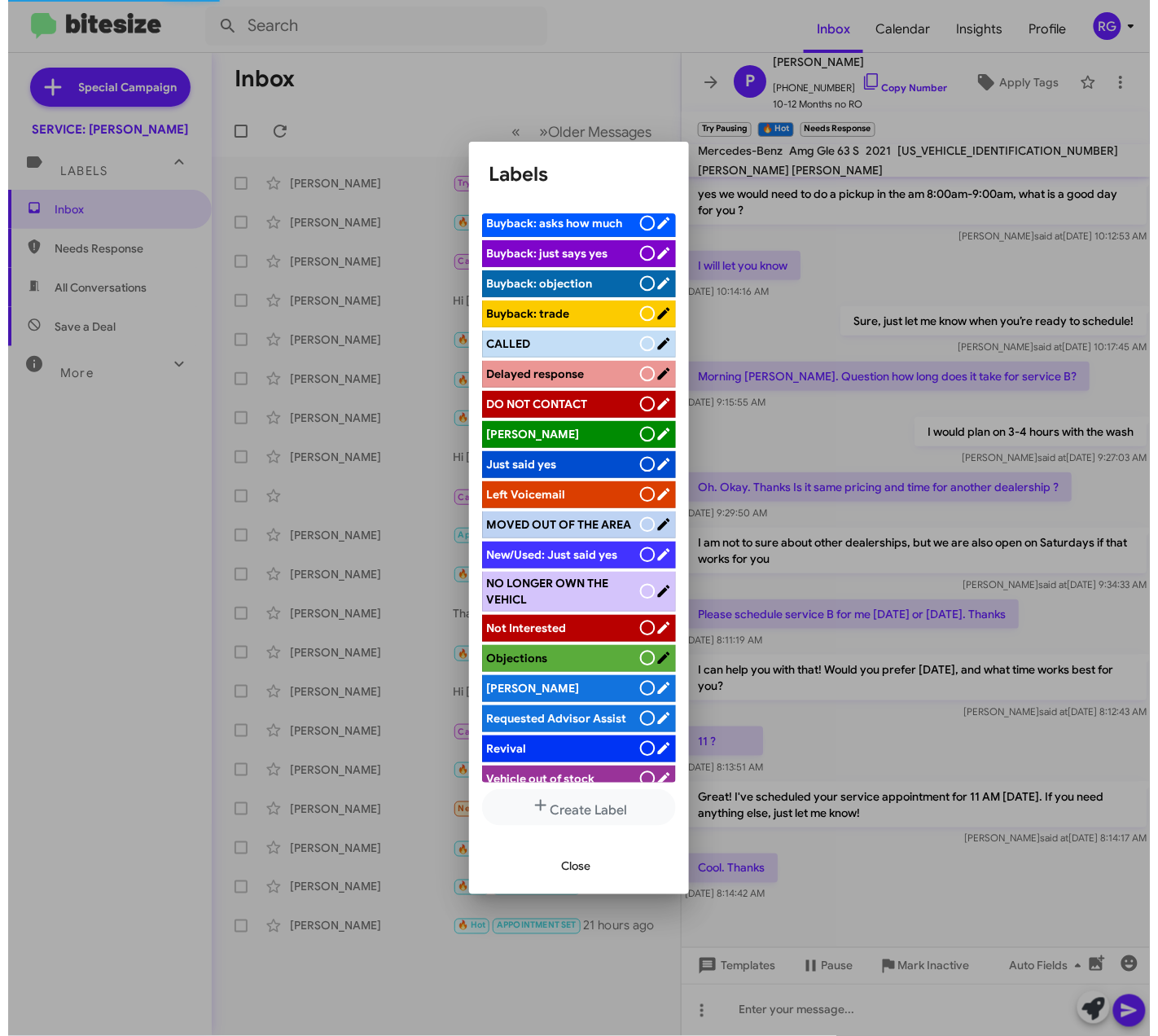
scroll to position [174, 0]
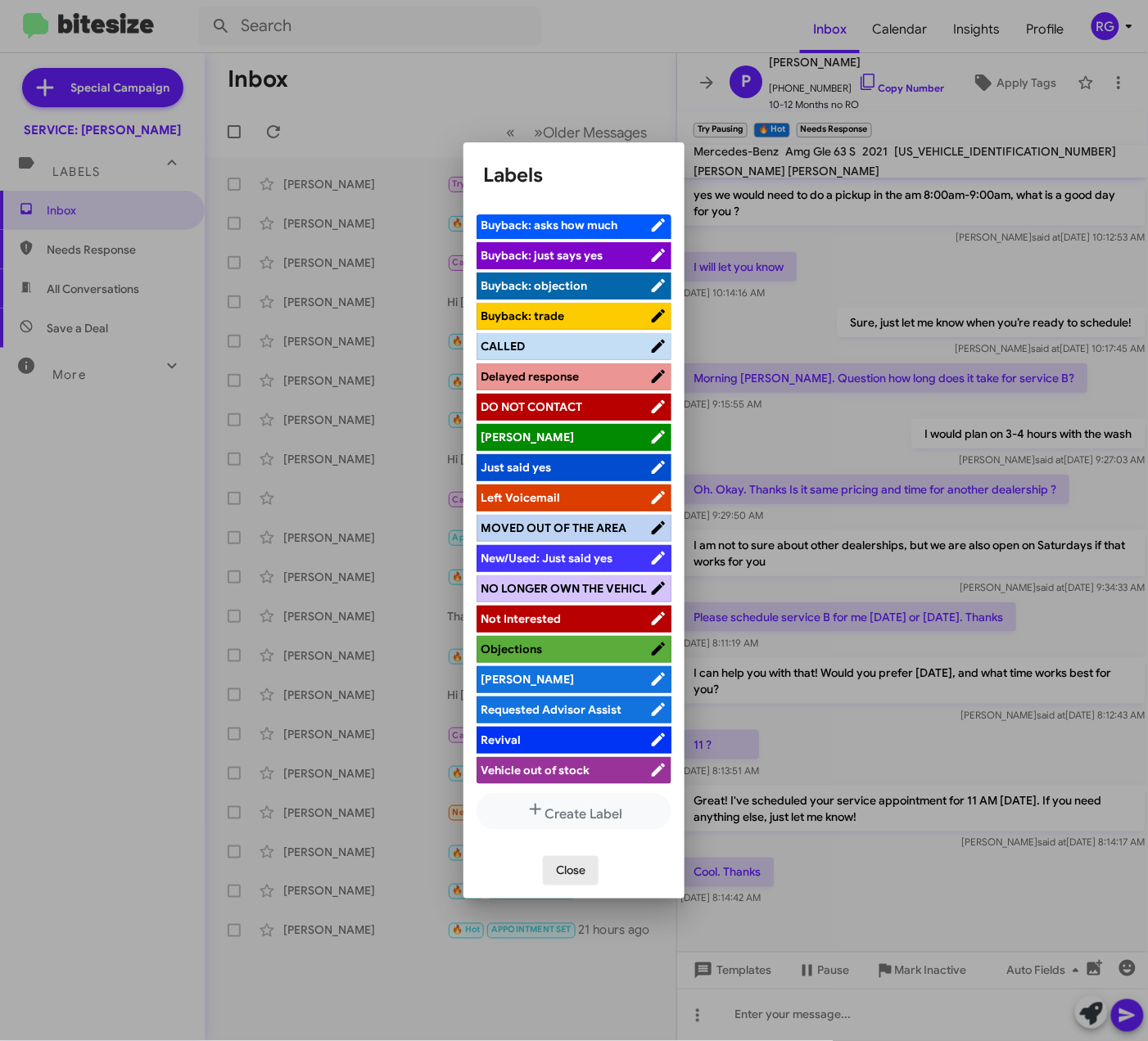
click at [572, 865] on span "Close" at bounding box center [570, 870] width 30 height 30
